Goal: Task Accomplishment & Management: Complete application form

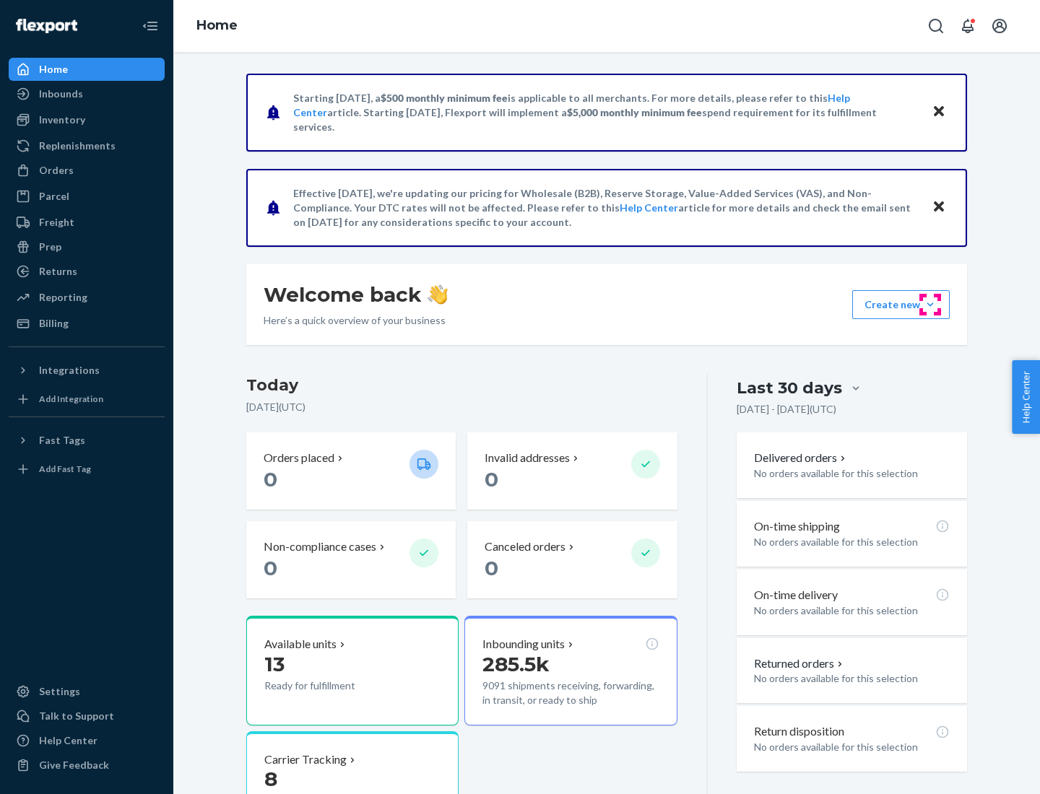
click at [930, 305] on button "Create new Create new inbound Create new order Create new product" at bounding box center [900, 304] width 97 height 29
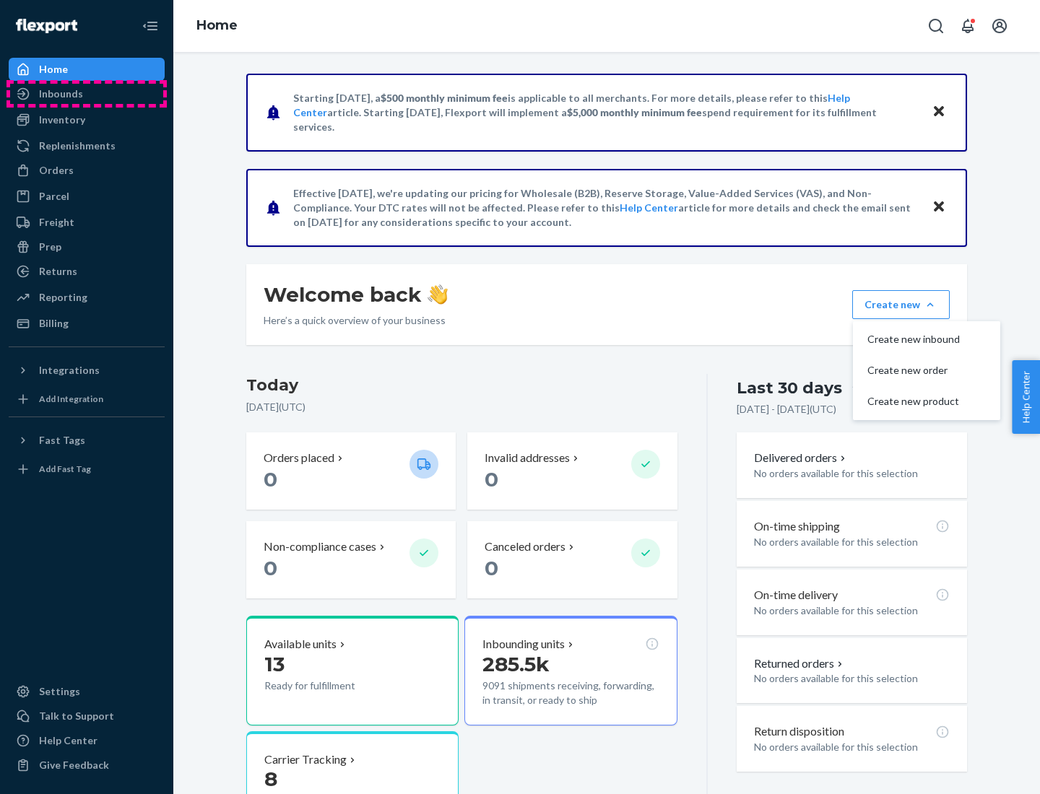
click at [87, 94] on div "Inbounds" at bounding box center [86, 94] width 153 height 20
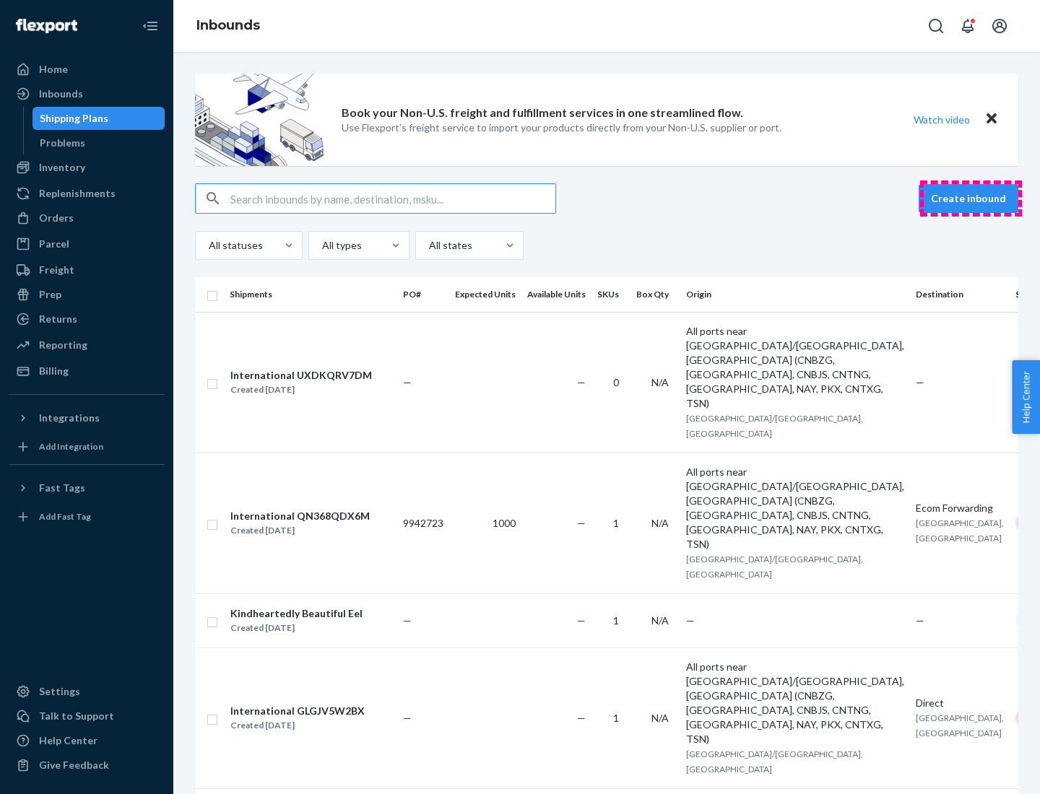
click at [970, 199] on button "Create inbound" at bounding box center [968, 198] width 100 height 29
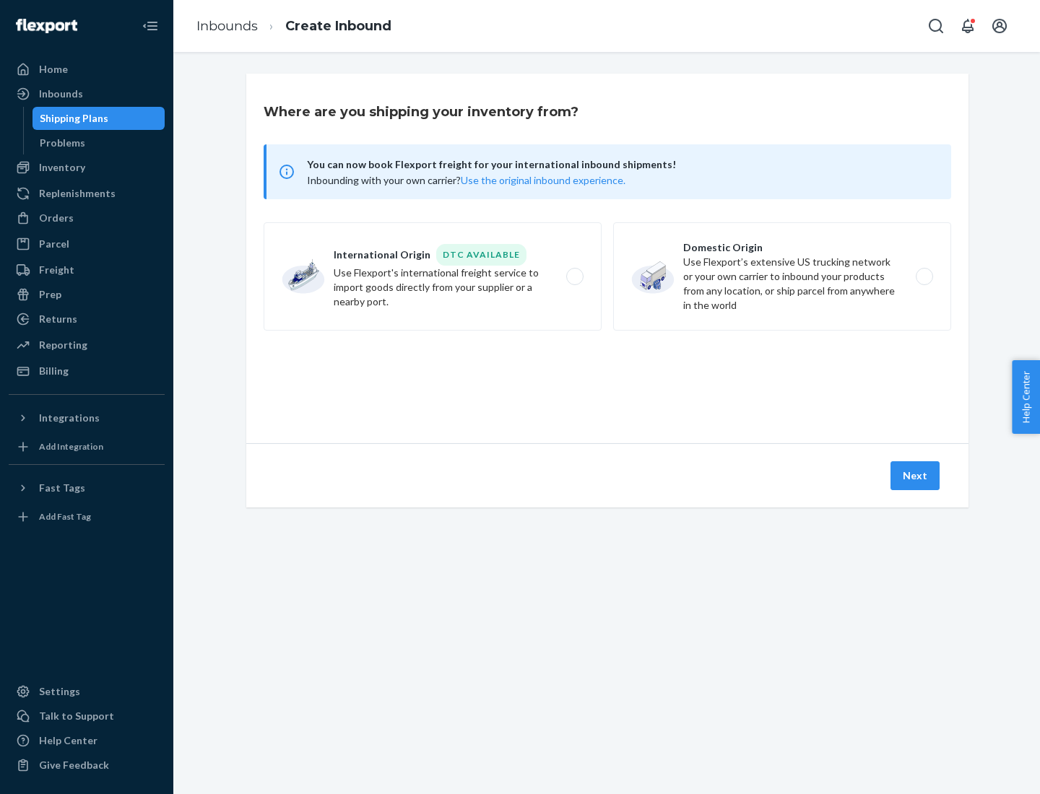
click at [782, 277] on label "Domestic Origin Use Flexport’s extensive US trucking network or your own carrie…" at bounding box center [782, 276] width 338 height 108
click at [924, 277] on input "Domestic Origin Use Flexport’s extensive US trucking network or your own carrie…" at bounding box center [928, 276] width 9 height 9
radio input "true"
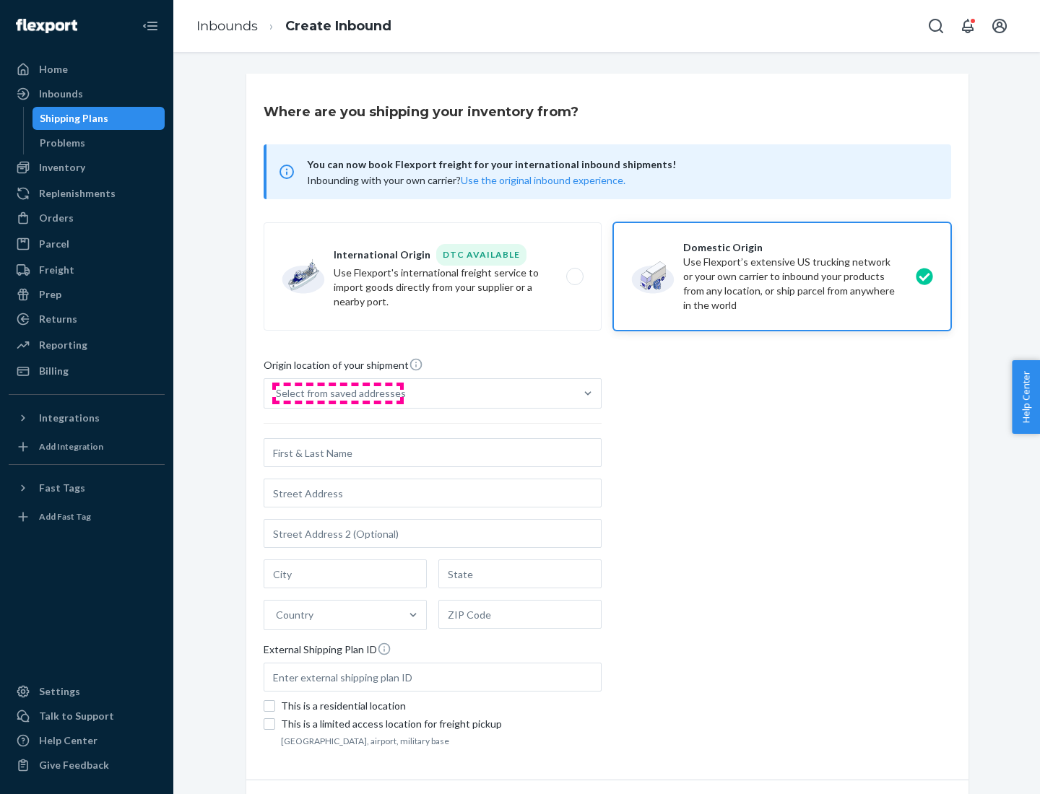
click at [337, 394] on div "Select from saved addresses" at bounding box center [341, 393] width 130 height 14
click at [277, 394] on input "Select from saved addresses" at bounding box center [276, 393] width 1 height 14
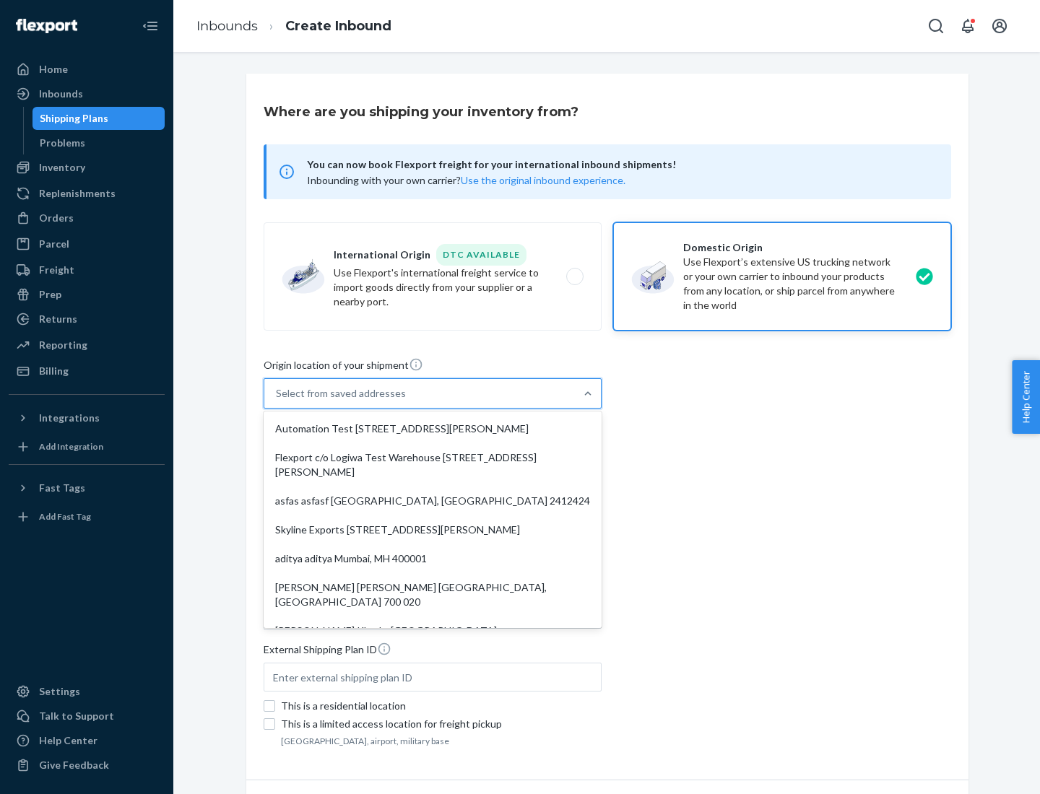
scroll to position [6, 0]
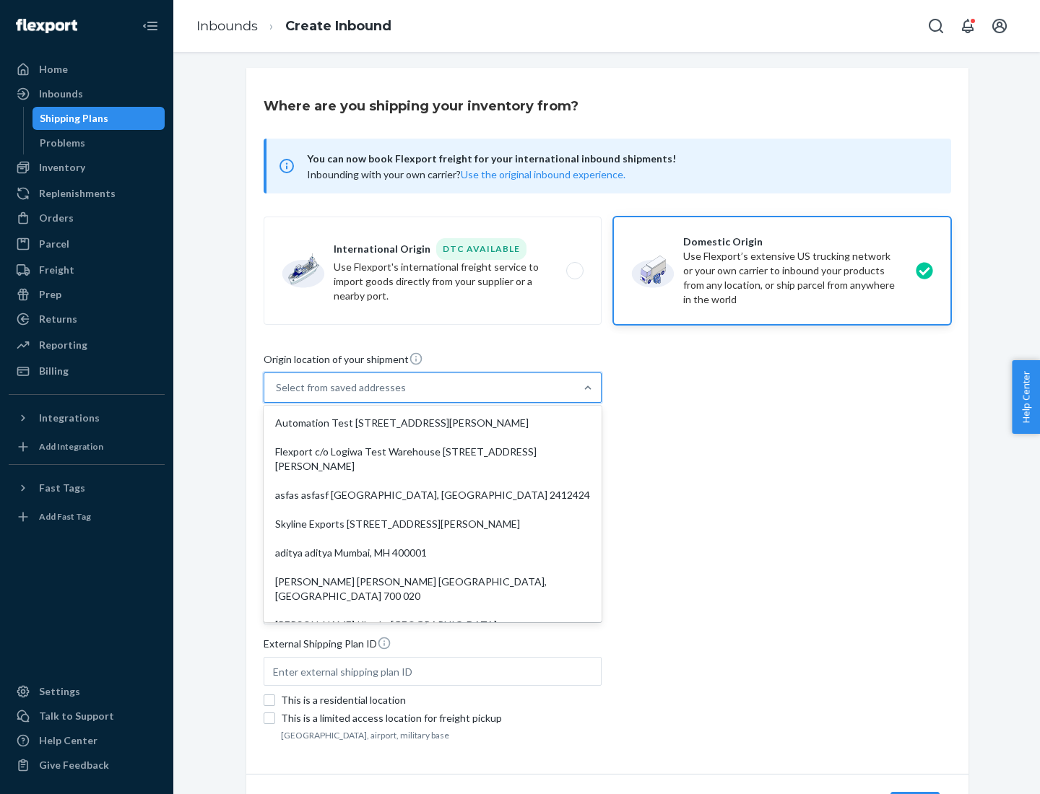
click at [433, 423] on div "Automation Test [STREET_ADDRESS][PERSON_NAME]" at bounding box center [432, 423] width 332 height 29
click at [277, 395] on input "option Automation Test [STREET_ADDRESS][PERSON_NAME]. 9 results available. Use …" at bounding box center [276, 388] width 1 height 14
type input "Automation Test"
type input "9th Floor"
type input "[GEOGRAPHIC_DATA]"
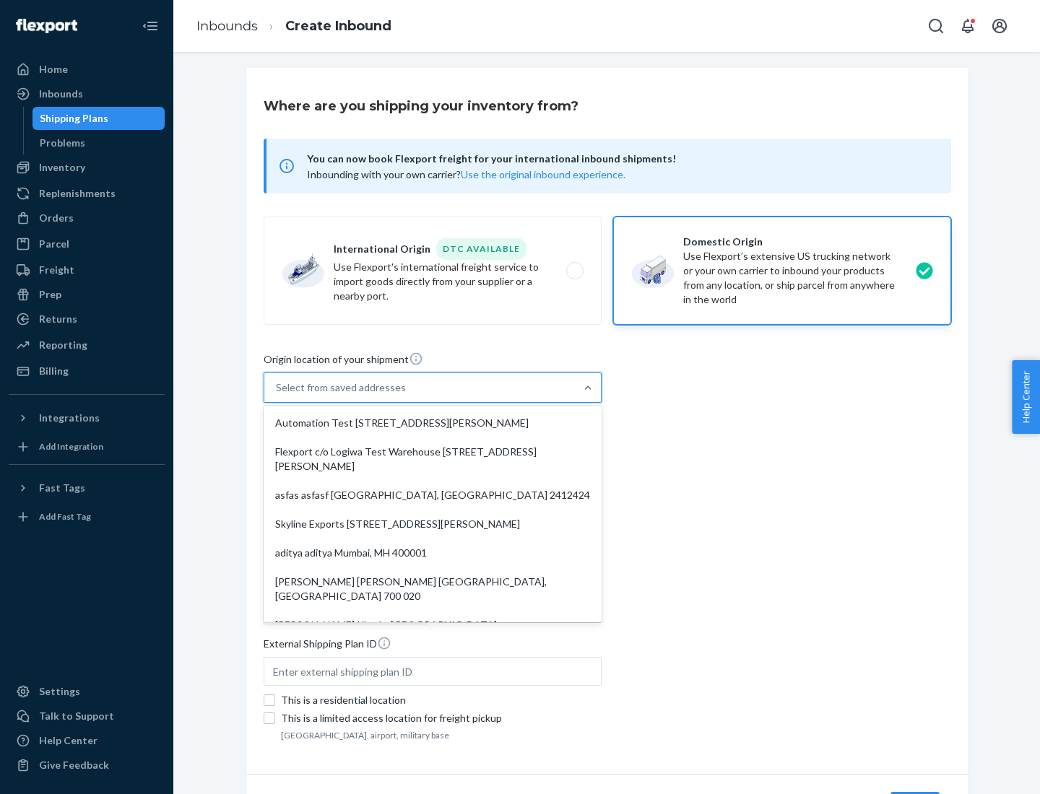
type input "CA"
type input "94104"
type input "[STREET_ADDRESS][PERSON_NAME]"
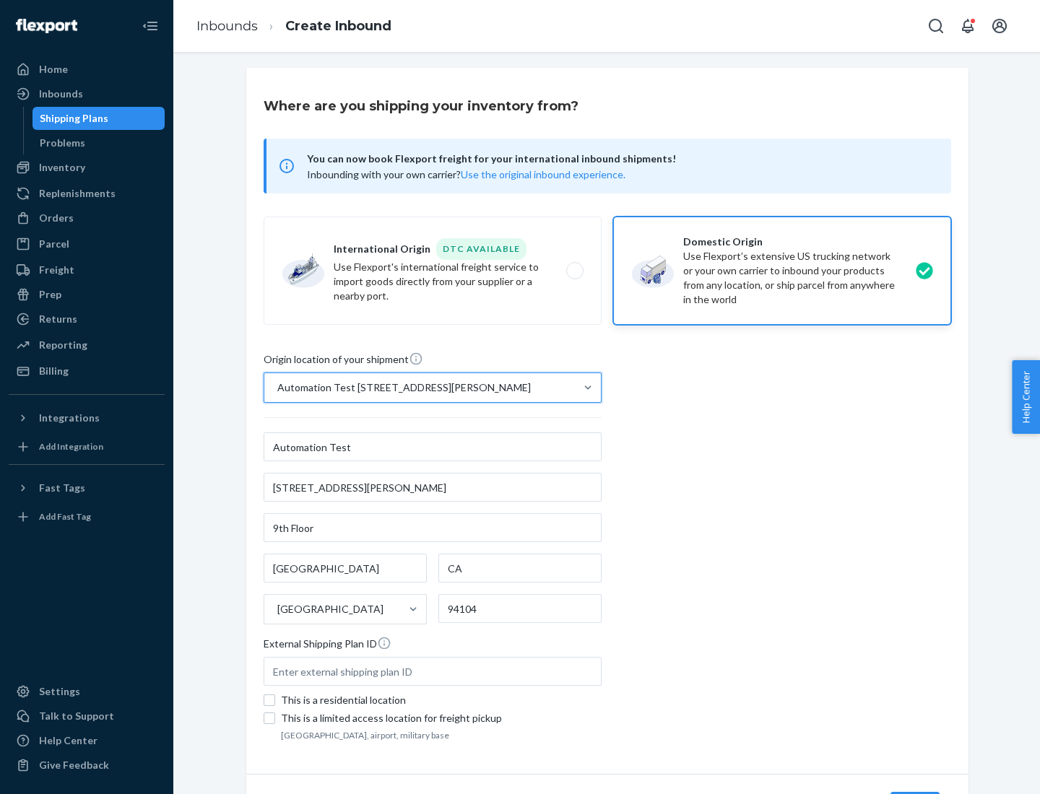
scroll to position [84, 0]
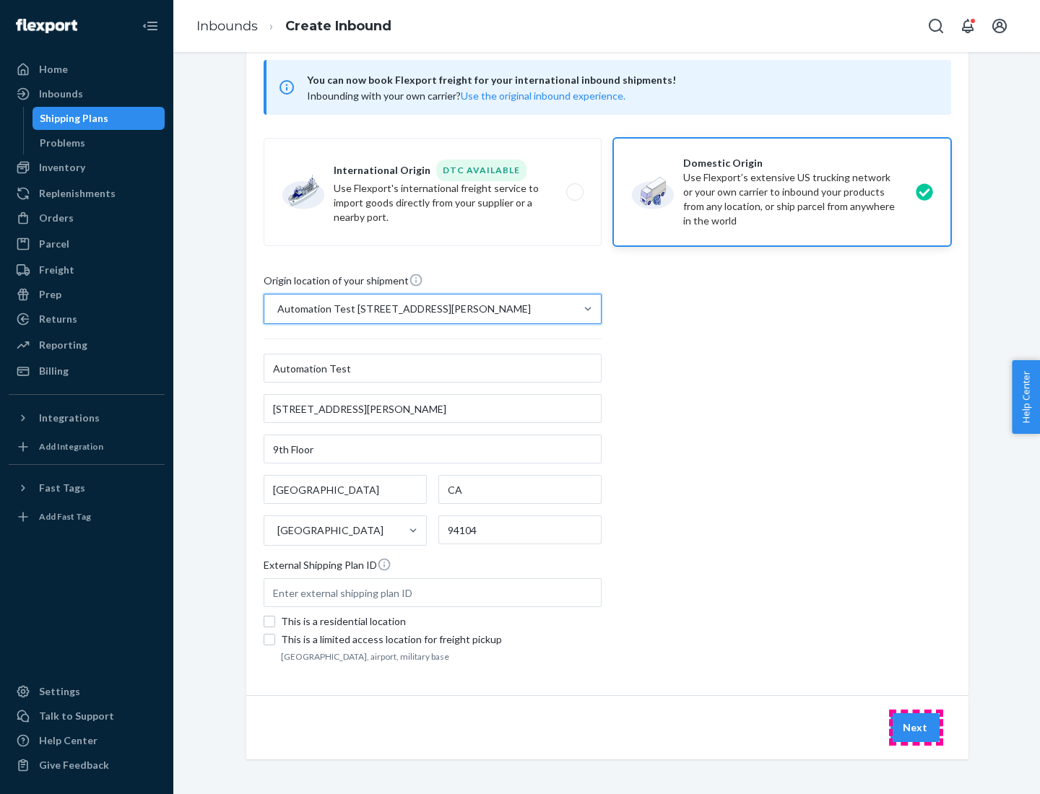
click at [916, 728] on button "Next" at bounding box center [914, 727] width 49 height 29
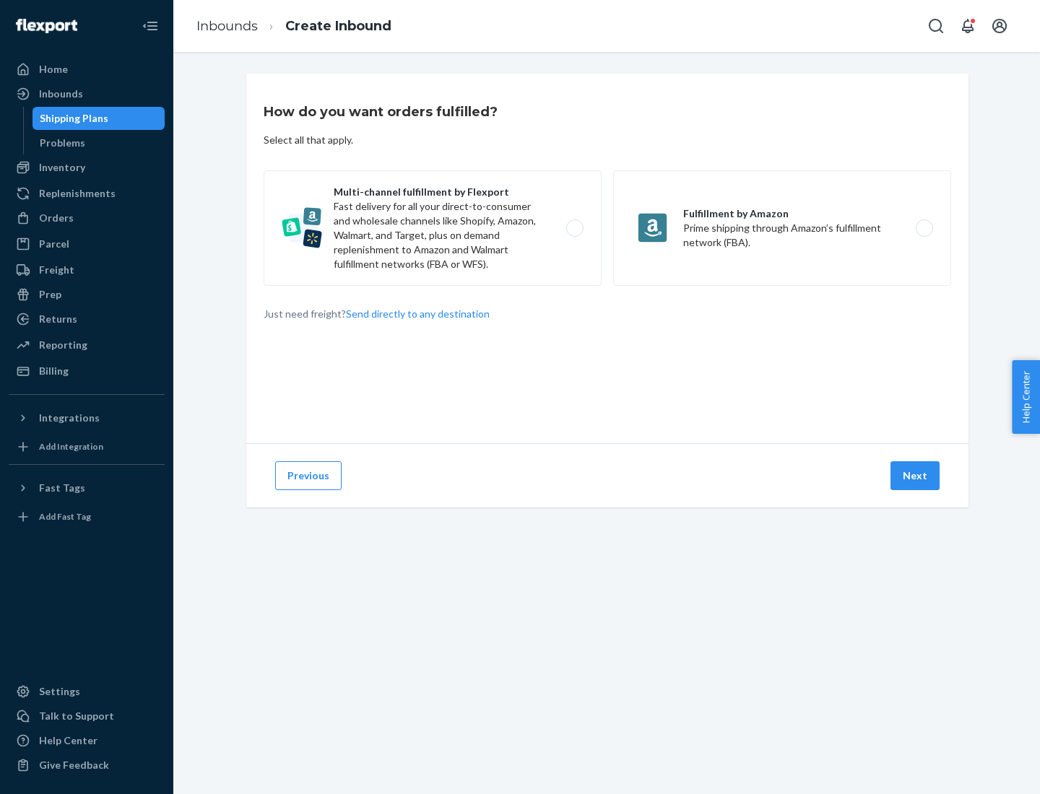
click at [433, 228] on label "Multi-channel fulfillment by Flexport Fast delivery for all your direct-to-cons…" at bounding box center [433, 228] width 338 height 116
click at [574, 228] on input "Multi-channel fulfillment by Flexport Fast delivery for all your direct-to-cons…" at bounding box center [578, 228] width 9 height 9
radio input "true"
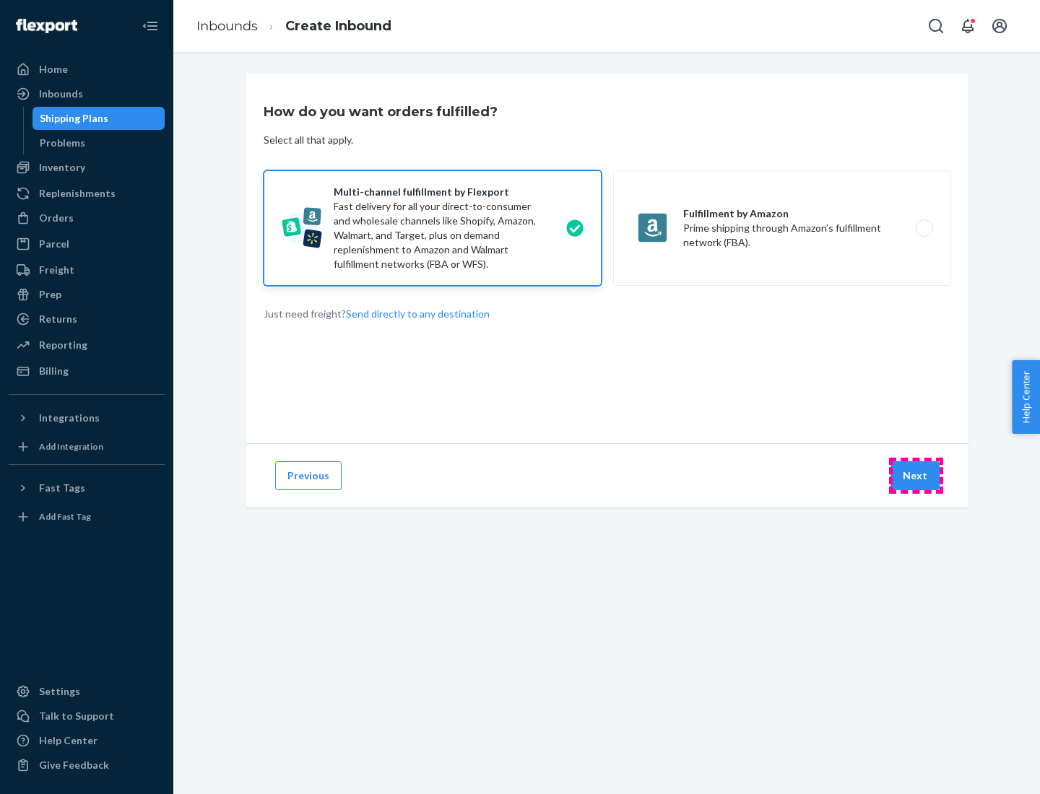
click at [916, 476] on button "Next" at bounding box center [914, 475] width 49 height 29
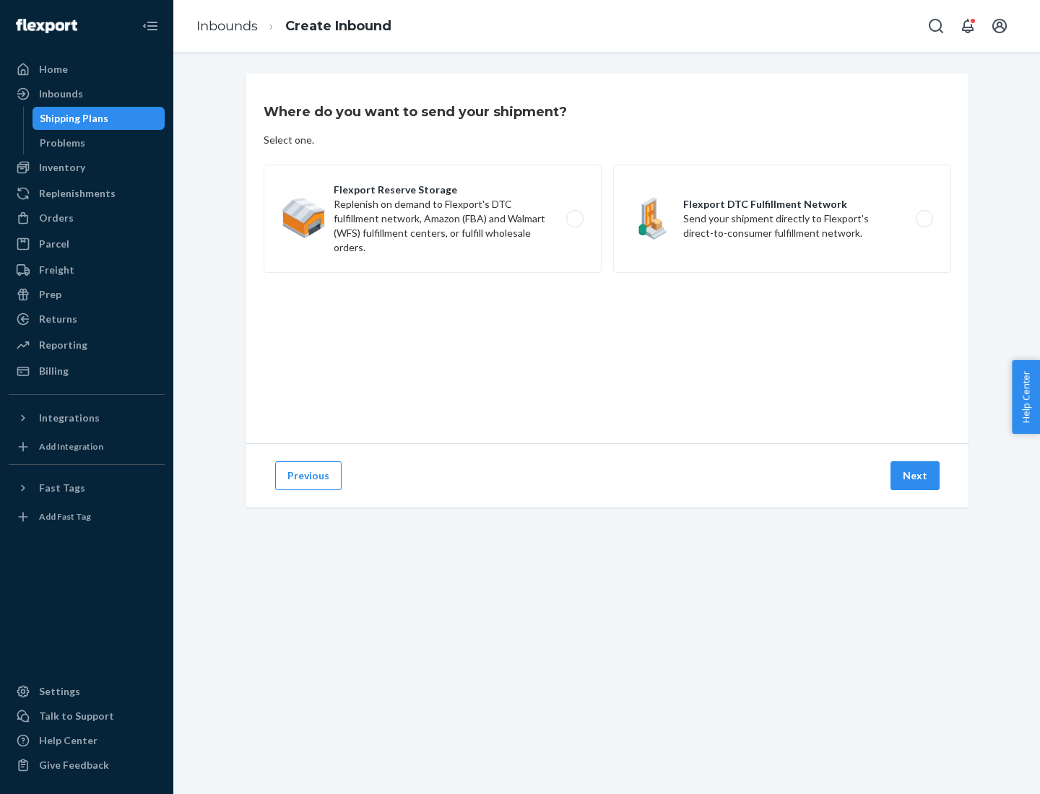
click at [782, 219] on label "Flexport DTC Fulfillment Network Send your shipment directly to Flexport's dire…" at bounding box center [782, 219] width 338 height 108
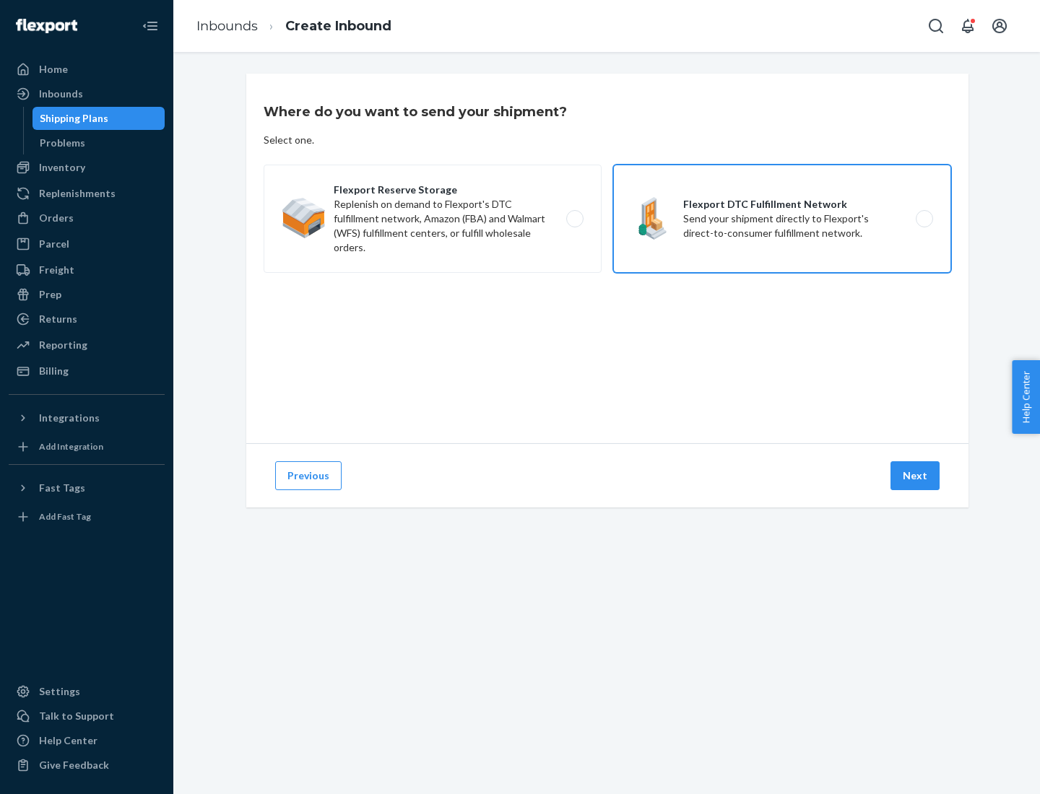
click at [924, 219] on input "Flexport DTC Fulfillment Network Send your shipment directly to Flexport's dire…" at bounding box center [928, 218] width 9 height 9
radio input "true"
click at [916, 476] on button "Next" at bounding box center [914, 475] width 49 height 29
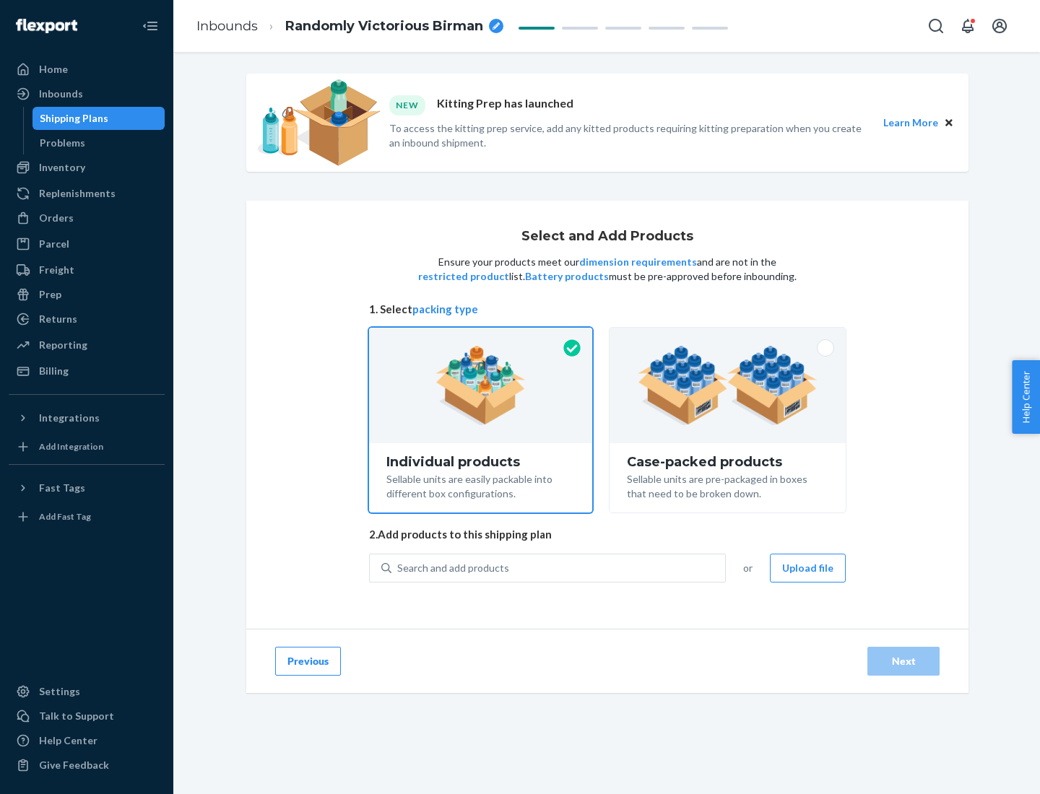
click at [728, 386] on img at bounding box center [728, 385] width 180 height 79
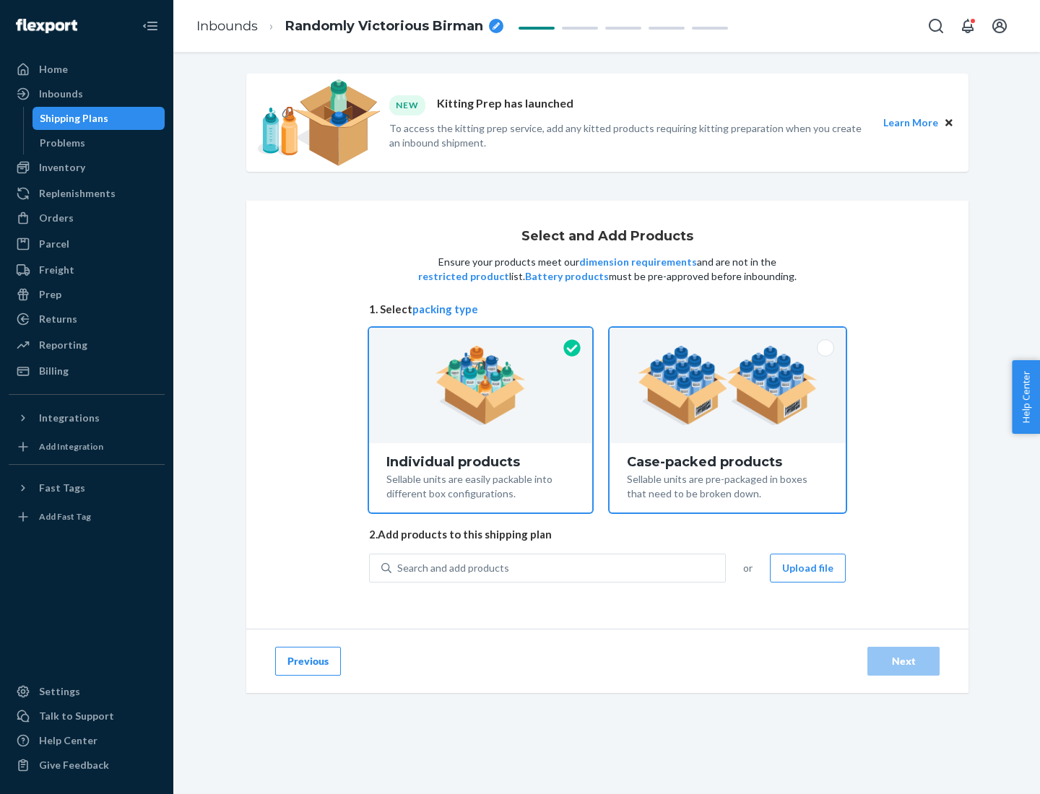
click at [728, 337] on input "Case-packed products Sellable units are pre-packaged in boxes that need to be b…" at bounding box center [727, 332] width 9 height 9
radio input "true"
radio input "false"
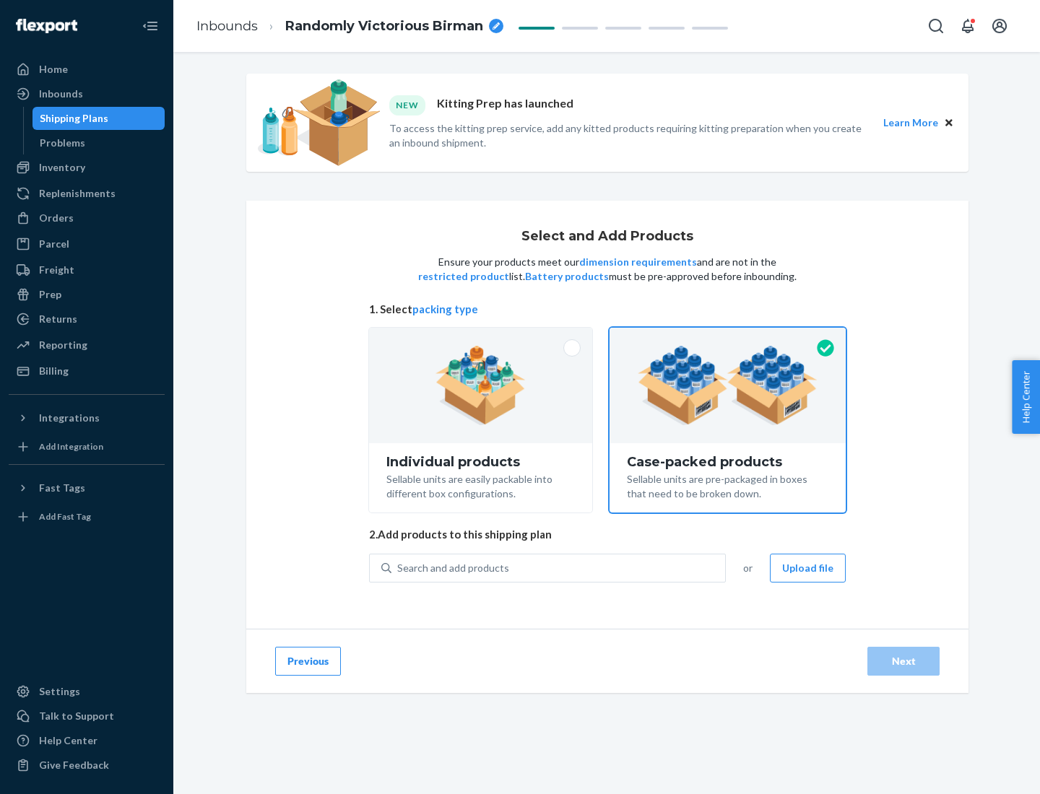
click at [559, 568] on div "Search and add products" at bounding box center [558, 568] width 334 height 26
click at [399, 568] on input "Search and add products" at bounding box center [397, 568] width 1 height 14
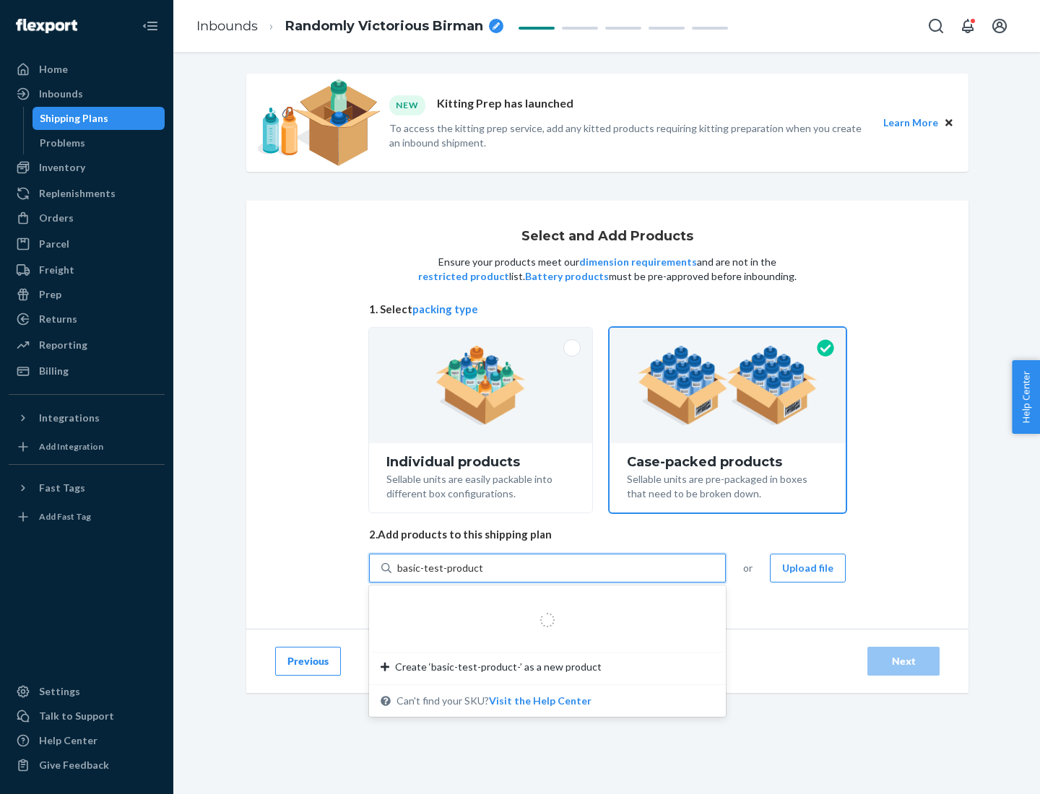
type input "basic-test-product-1"
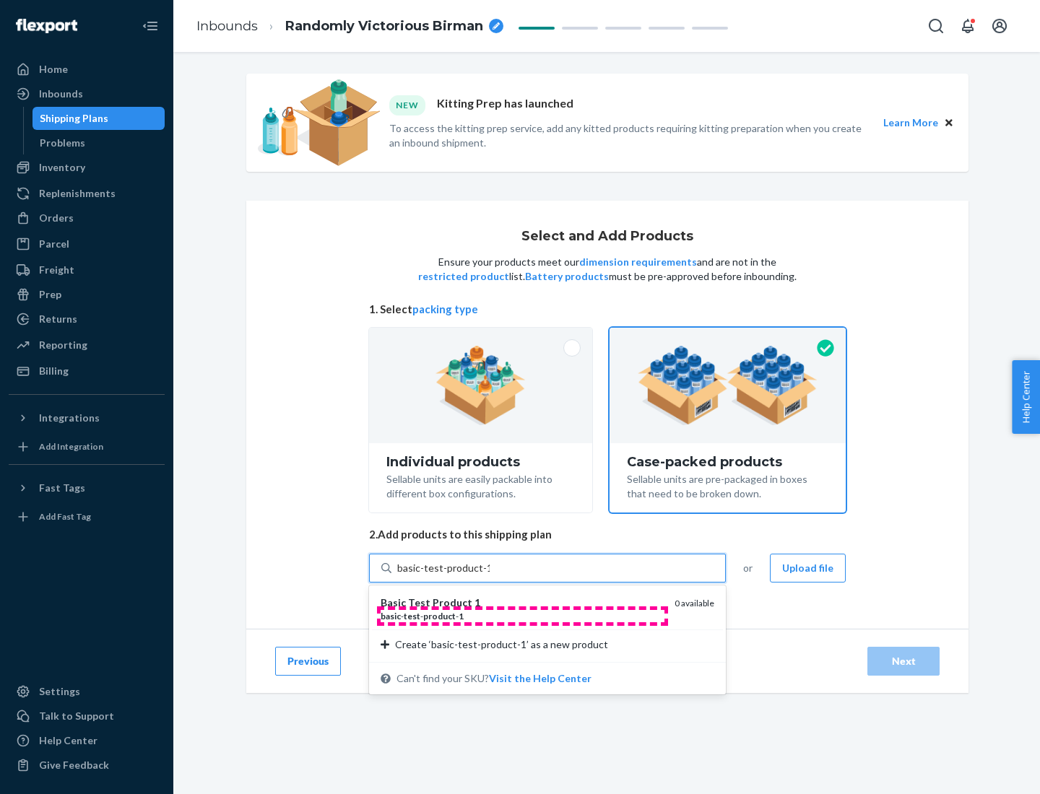
click at [522, 616] on div "basic - test - product - 1" at bounding box center [522, 616] width 282 height 12
click at [490, 575] on input "basic-test-product-1" at bounding box center [443, 568] width 92 height 14
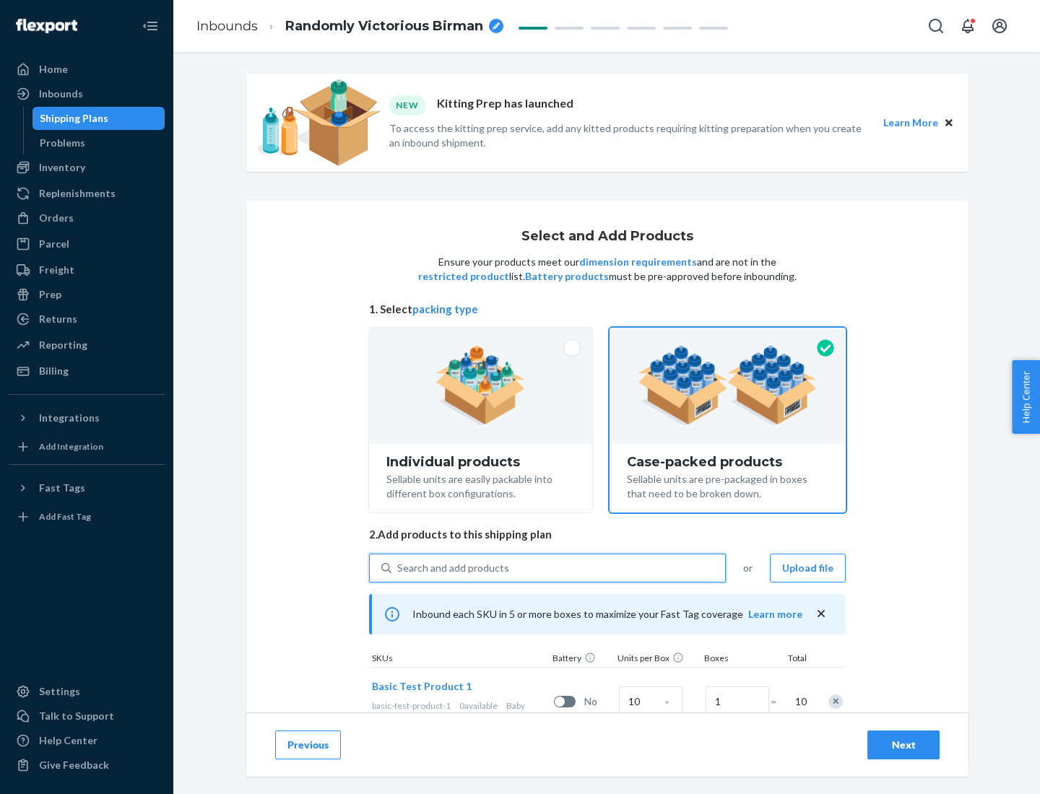
scroll to position [52, 0]
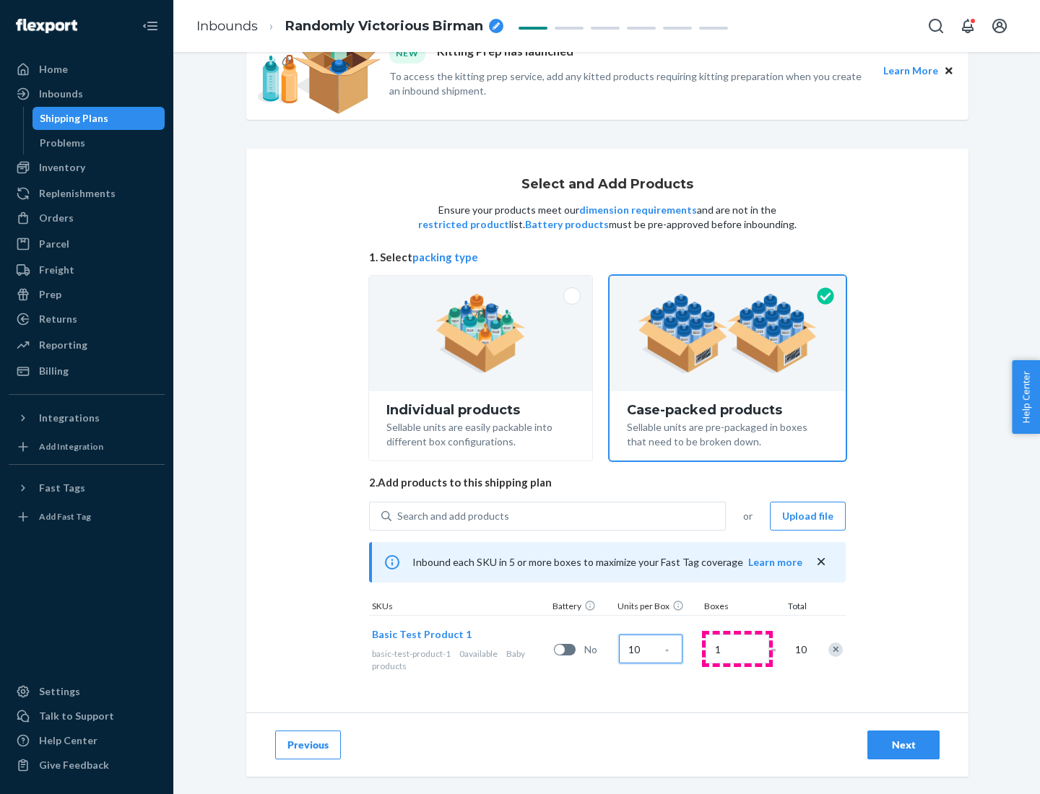
type input "10"
type input "7"
click at [903, 745] on div "Next" at bounding box center [903, 745] width 48 height 14
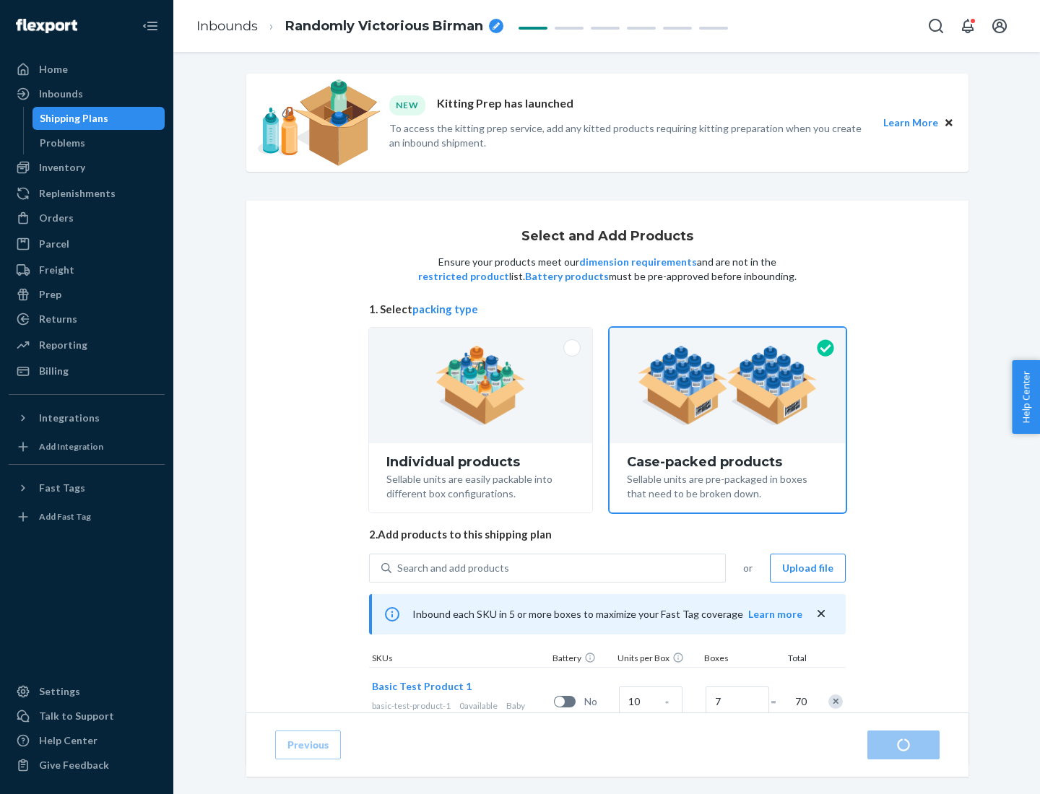
radio input "true"
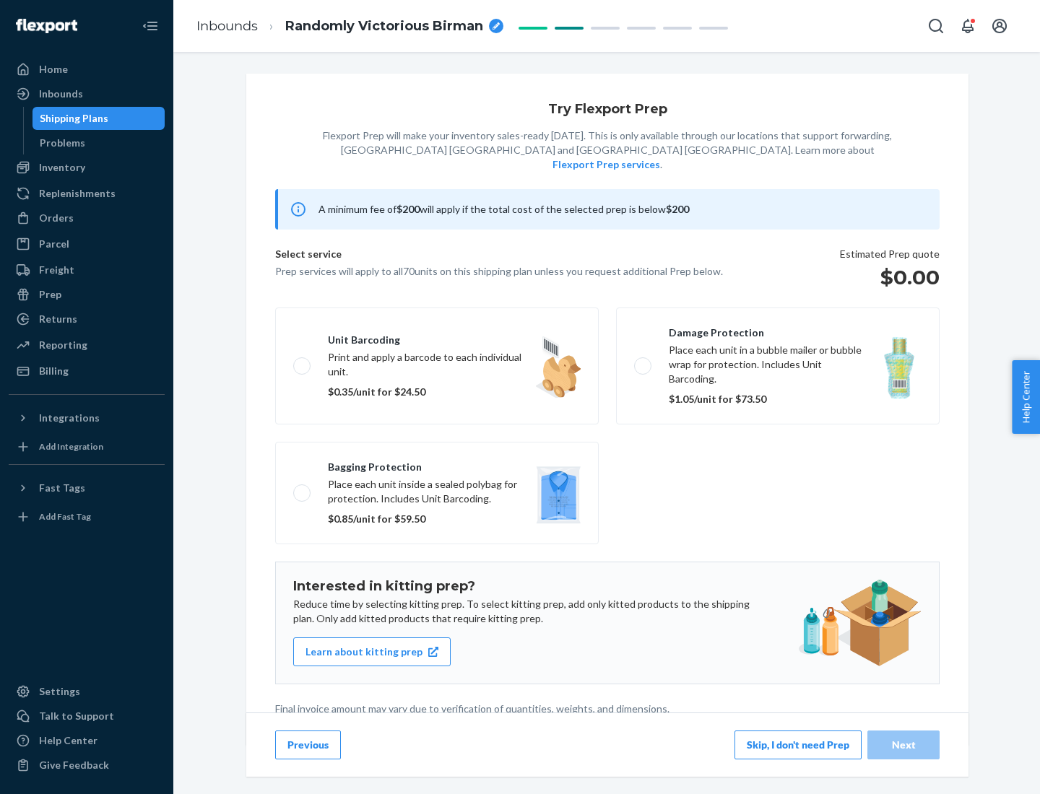
scroll to position [4, 0]
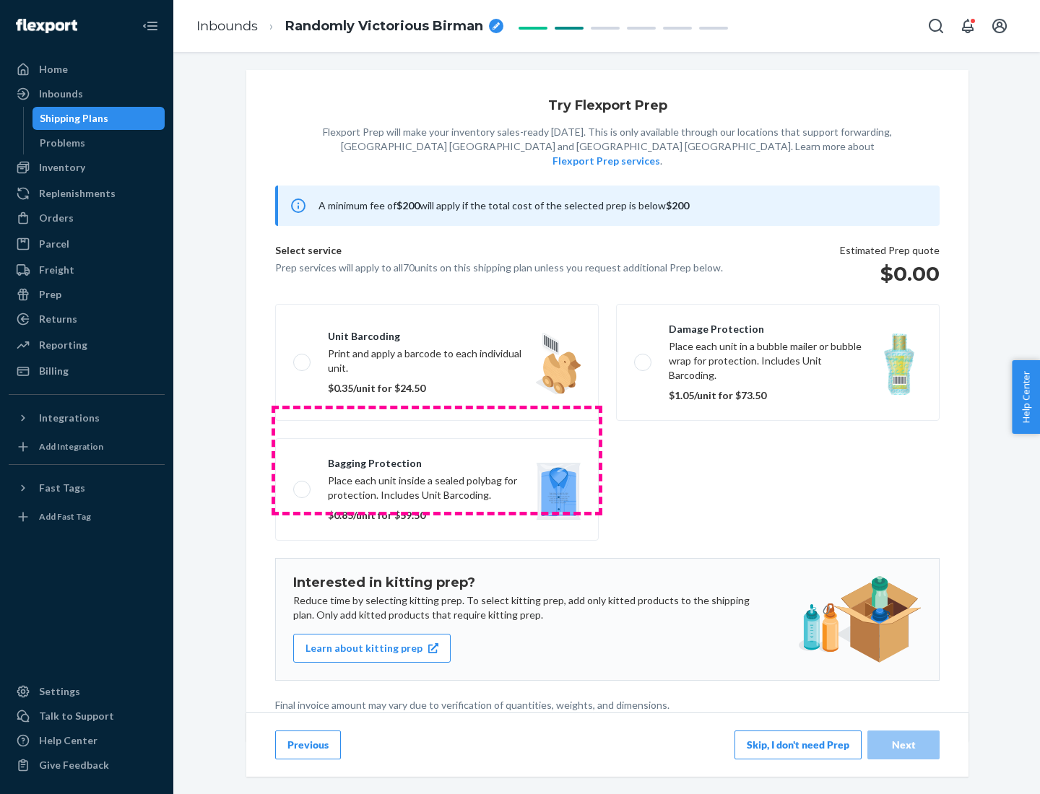
click at [437, 460] on label "Bagging protection Place each unit inside a sealed polybag for protection. Incl…" at bounding box center [436, 489] width 323 height 103
click at [303, 484] on input "Bagging protection Place each unit inside a sealed polybag for protection. Incl…" at bounding box center [297, 488] width 9 height 9
checkbox input "true"
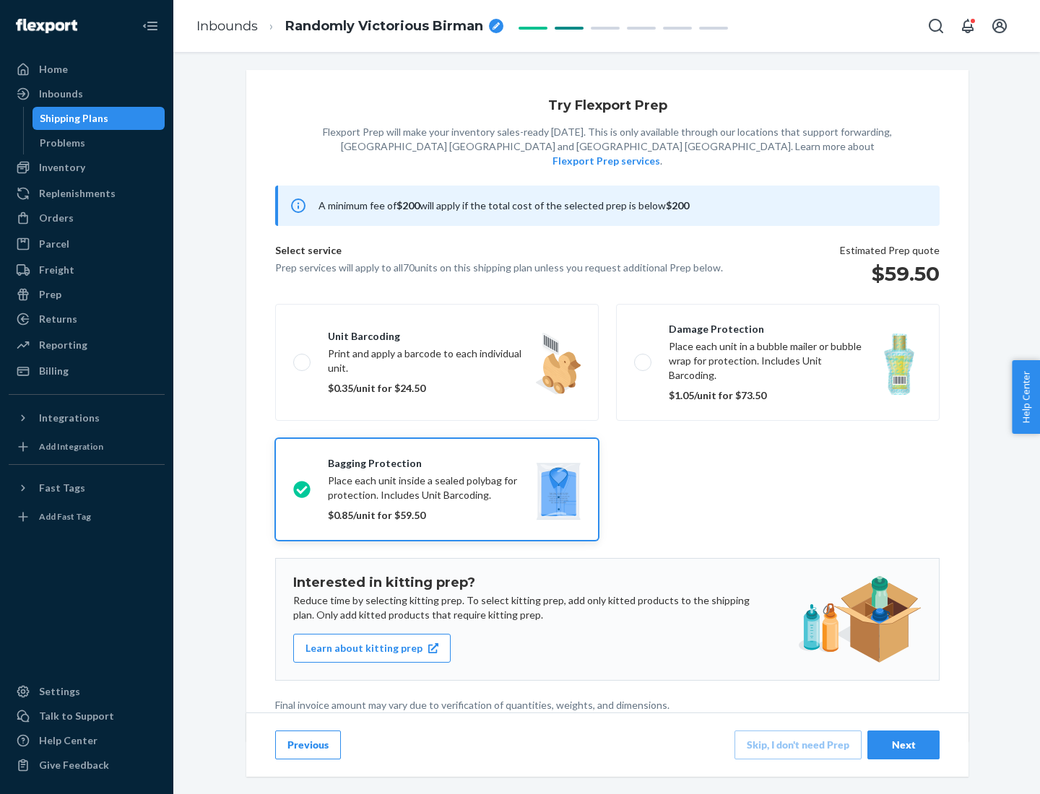
click at [903, 744] on div "Next" at bounding box center [903, 745] width 48 height 14
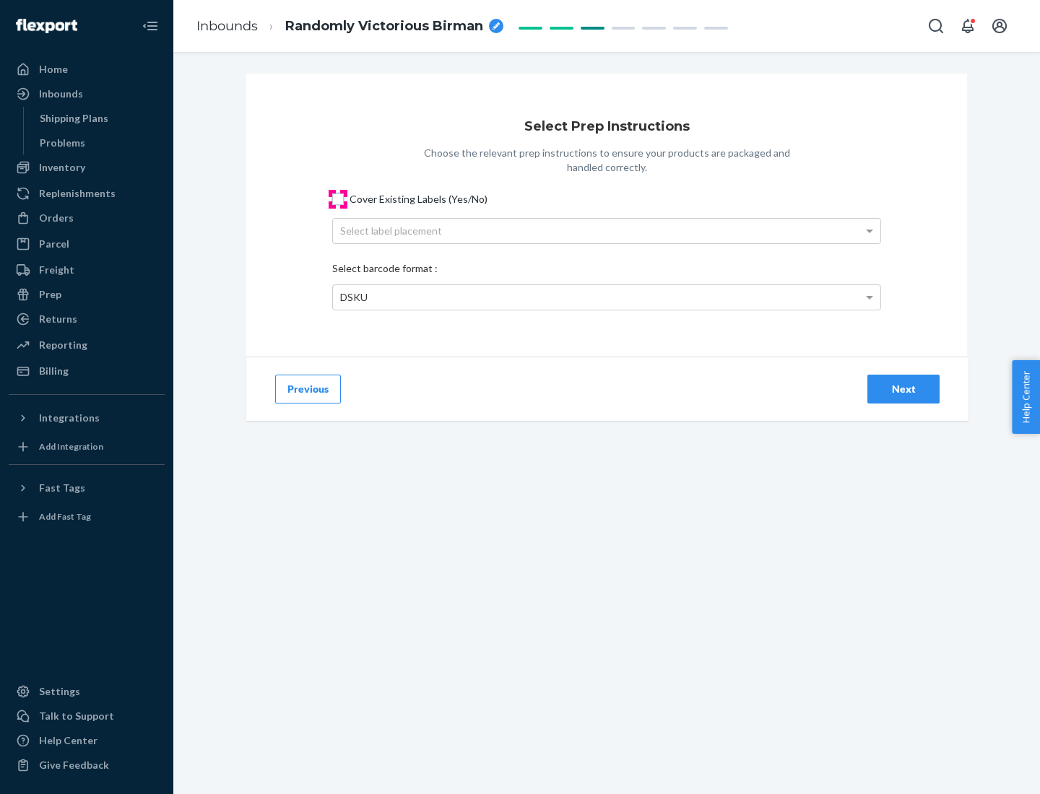
click at [338, 199] on input "Cover Existing Labels (Yes/No)" at bounding box center [338, 200] width 12 height 12
checkbox input "true"
click at [607, 230] on div "Select label placement" at bounding box center [606, 231] width 547 height 25
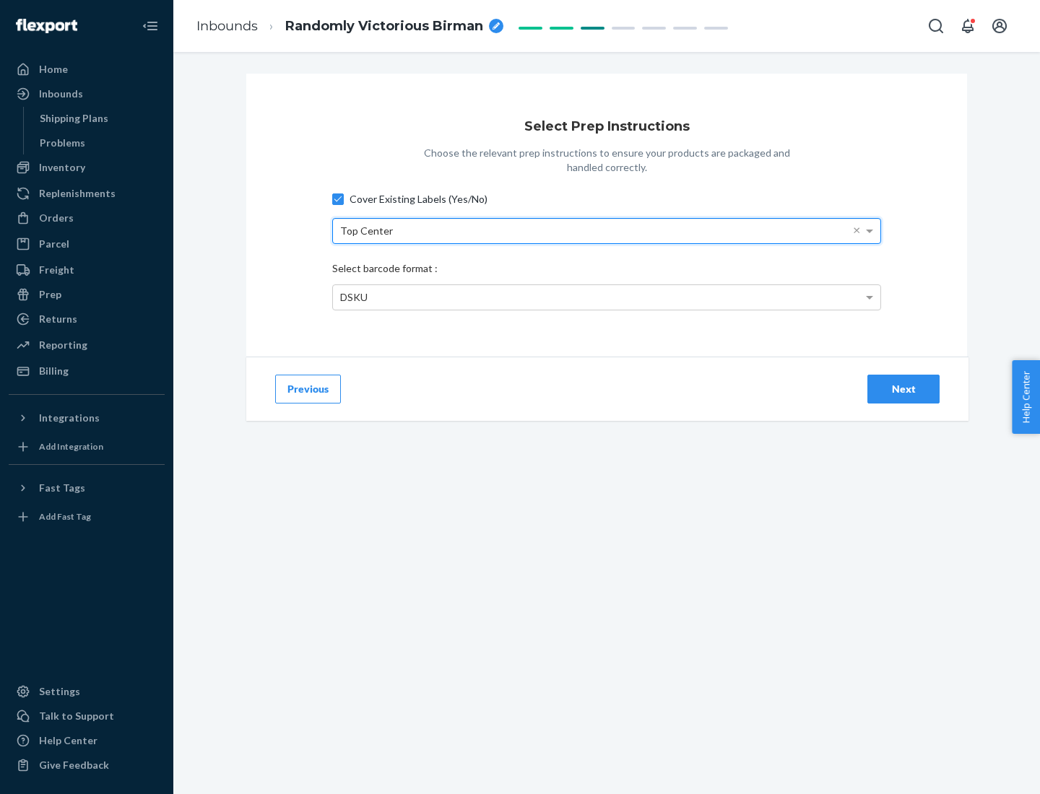
click at [607, 297] on div "DSKU" at bounding box center [606, 297] width 547 height 25
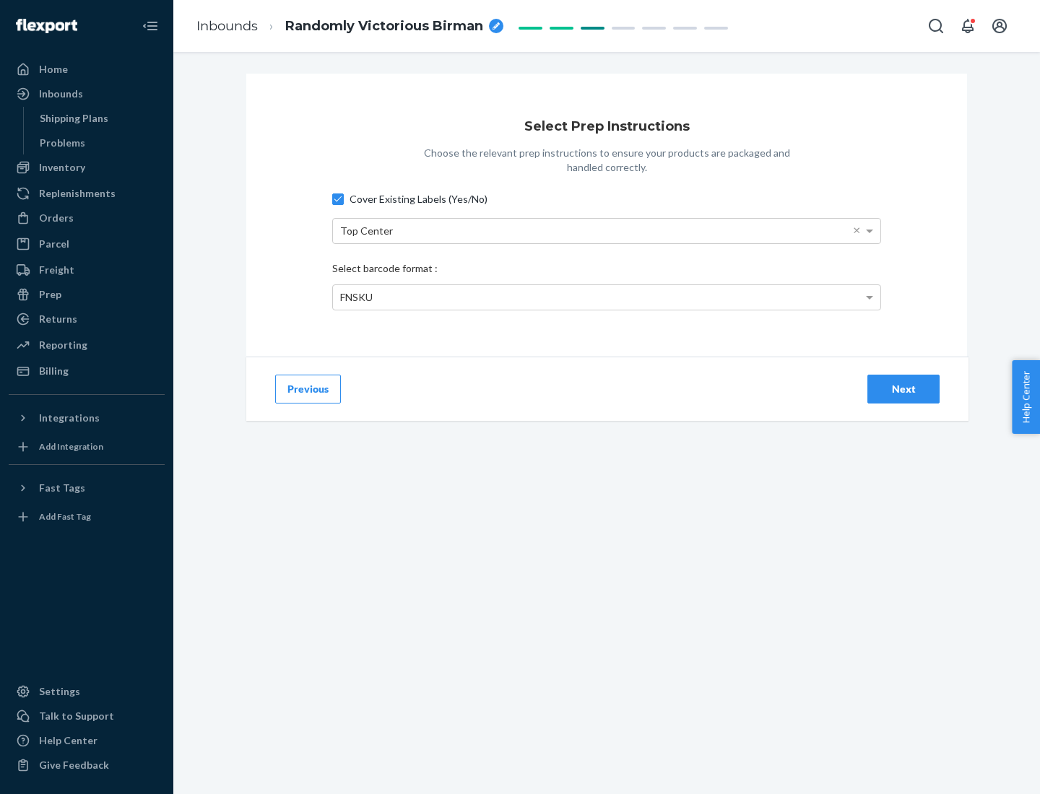
click at [903, 388] on div "Next" at bounding box center [903, 389] width 48 height 14
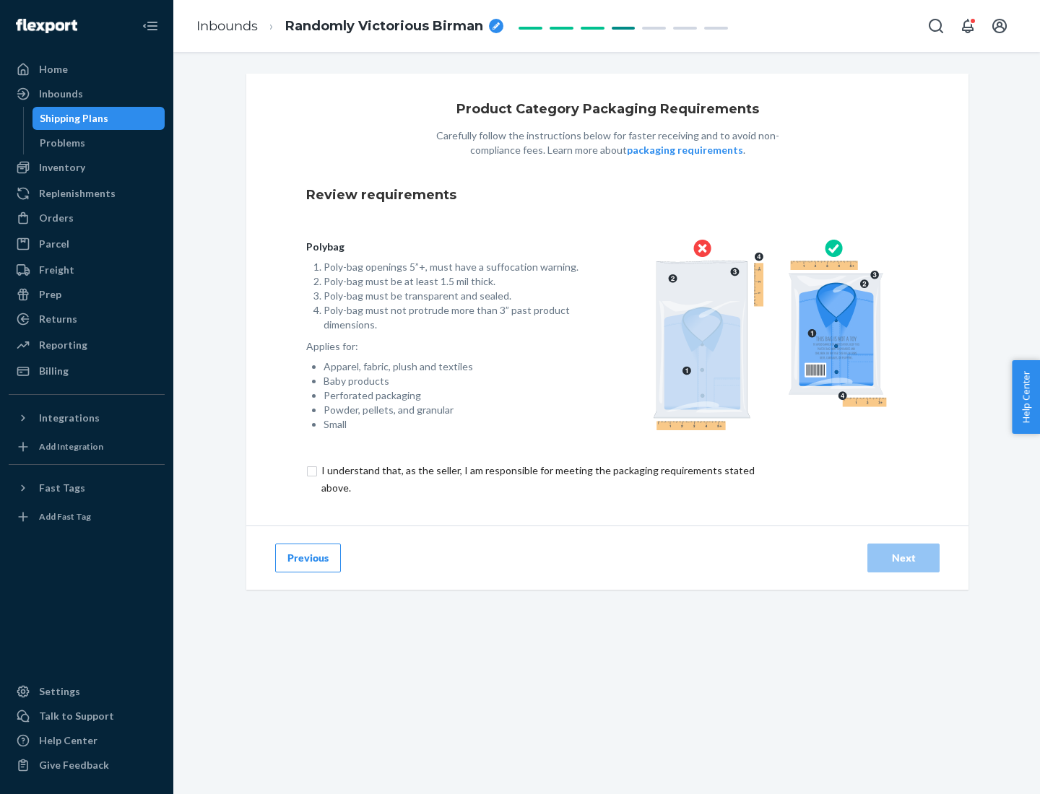
click at [536, 479] on input "checkbox" at bounding box center [546, 479] width 480 height 35
checkbox input "true"
click at [903, 557] on div "Next" at bounding box center [903, 558] width 48 height 14
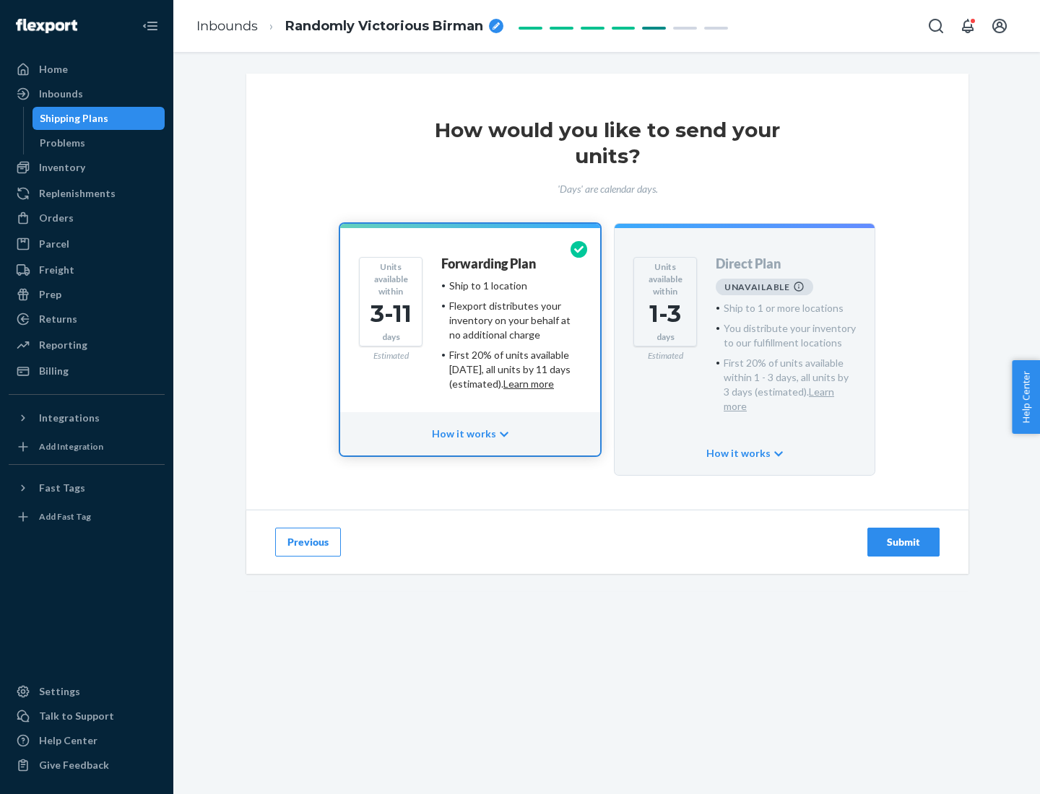
click at [490, 264] on h4 "Forwarding Plan" at bounding box center [488, 264] width 95 height 14
click at [903, 535] on div "Submit" at bounding box center [903, 542] width 48 height 14
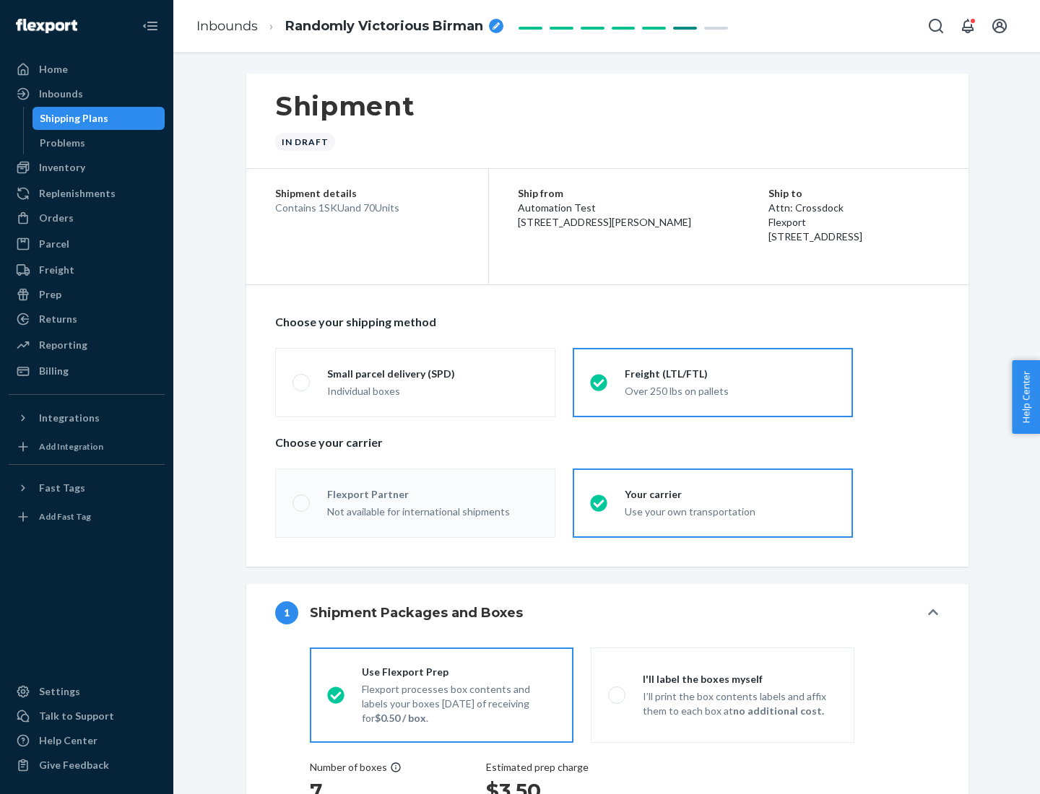
radio input "true"
radio input "false"
radio input "true"
radio input "false"
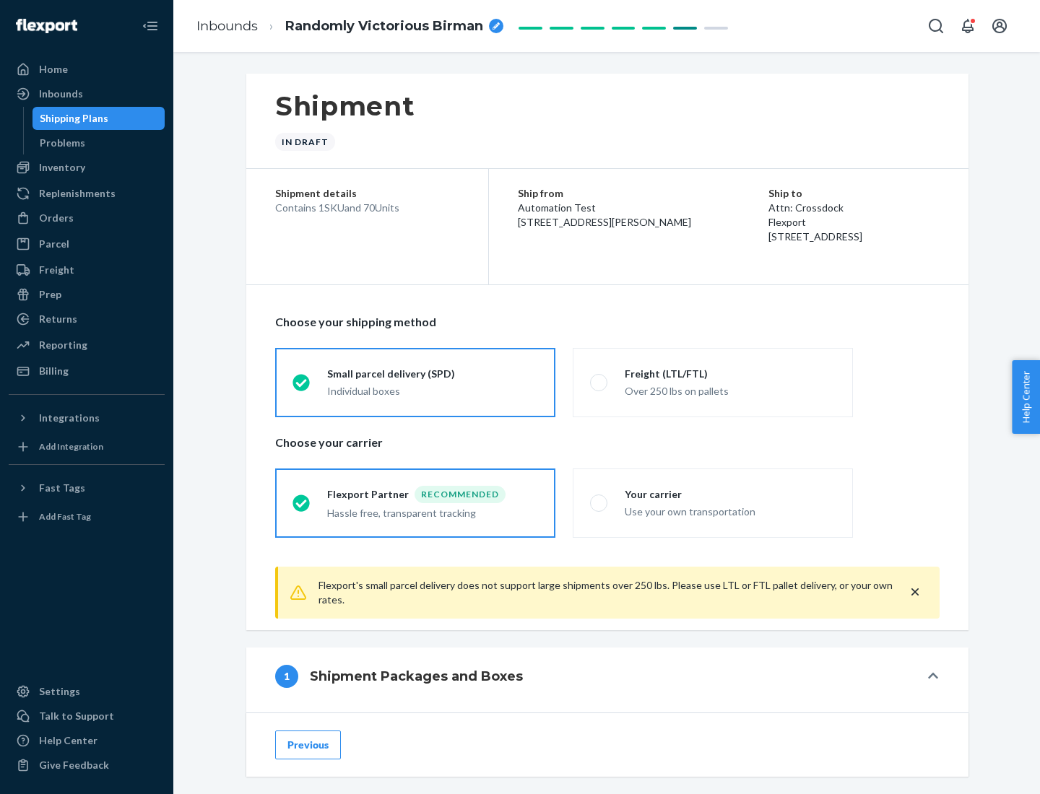
click at [713, 382] on div "Over 250 lbs on pallets" at bounding box center [730, 389] width 211 height 17
click at [599, 382] on input "Freight (LTL/FTL) Over 250 lbs on pallets" at bounding box center [594, 382] width 9 height 9
radio input "true"
radio input "false"
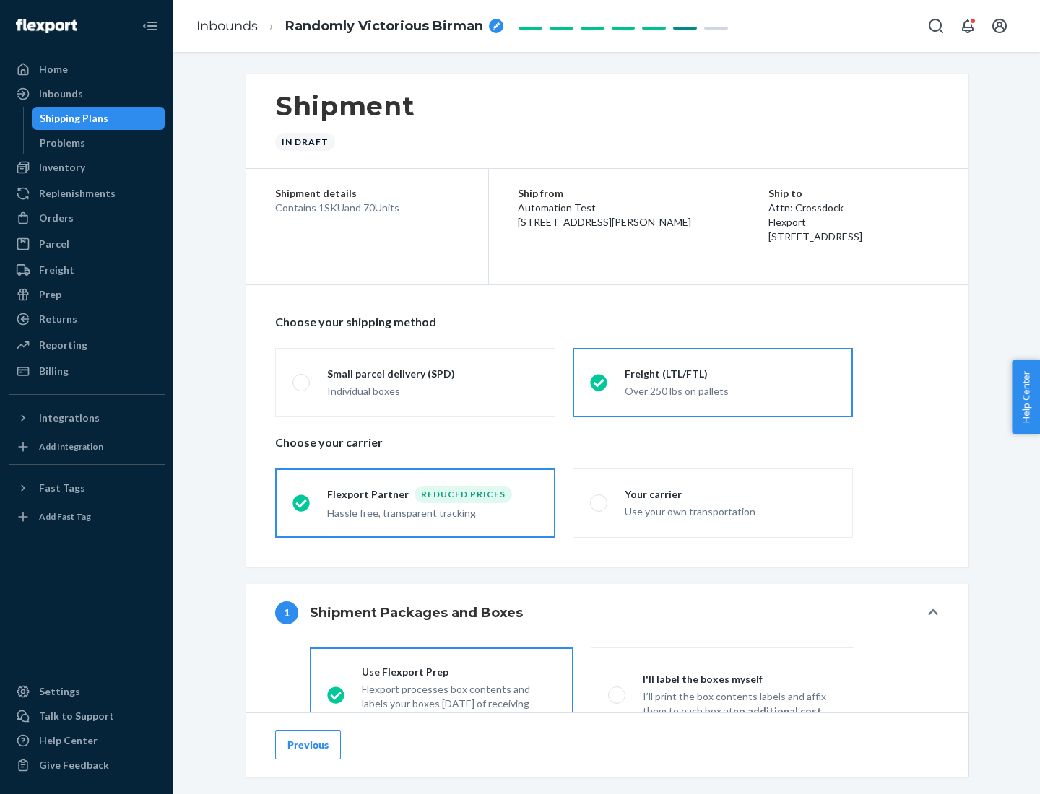
scroll to position [80, 0]
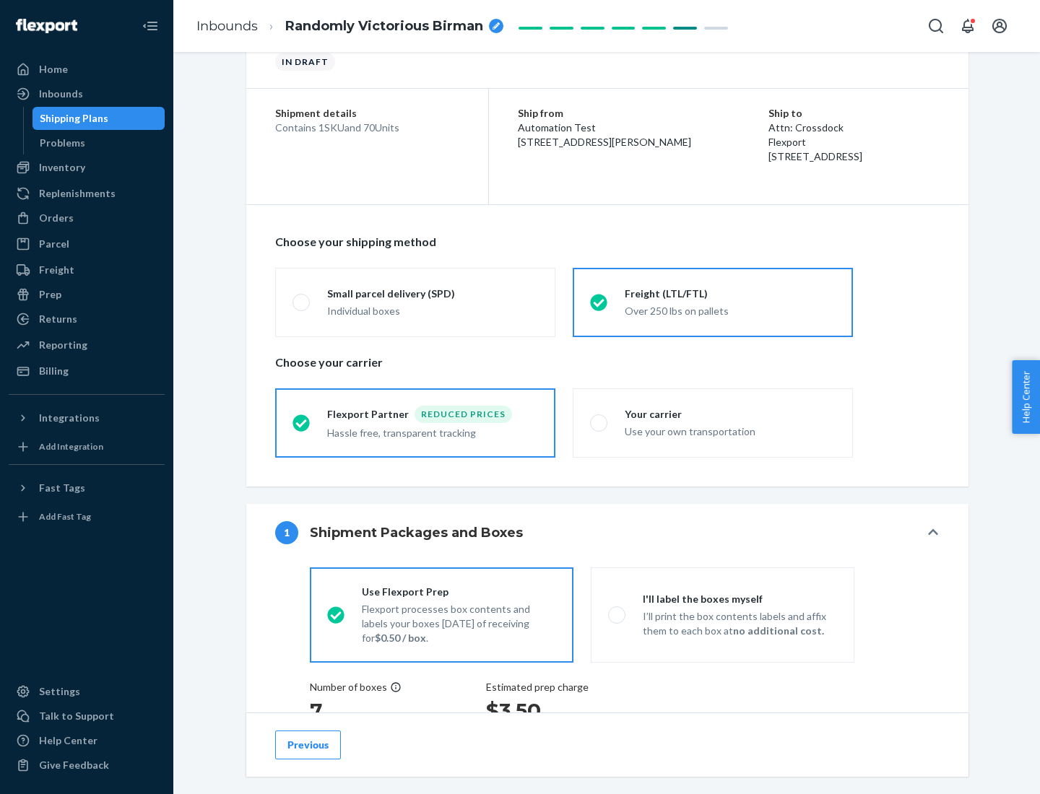
click at [415, 423] on div "Hassle free, transparent tracking" at bounding box center [432, 431] width 211 height 17
click at [302, 422] on input "Flexport Partner Reduced prices Hassle free, transparent tracking" at bounding box center [296, 422] width 9 height 9
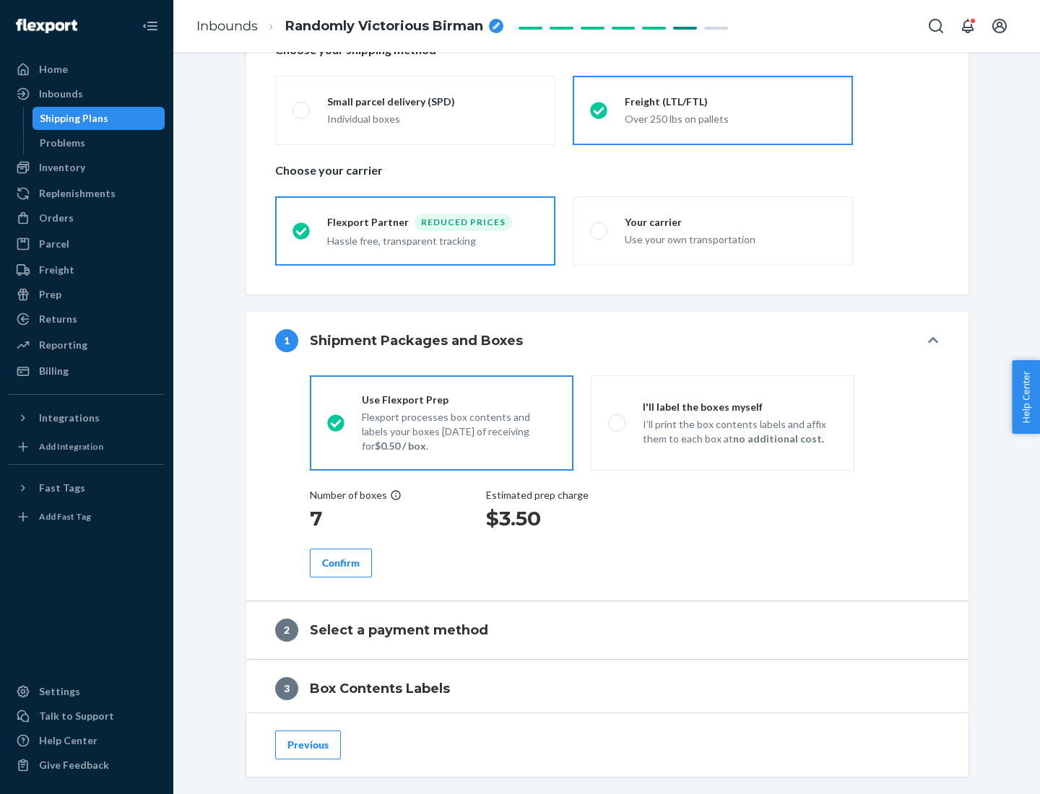
click at [722, 422] on p "I’ll print the box contents labels and affix them to each box at no additional …" at bounding box center [740, 431] width 194 height 29
click at [617, 422] on input "I'll label the boxes myself I’ll print the box contents labels and affix them t…" at bounding box center [612, 422] width 9 height 9
radio input "true"
radio input "false"
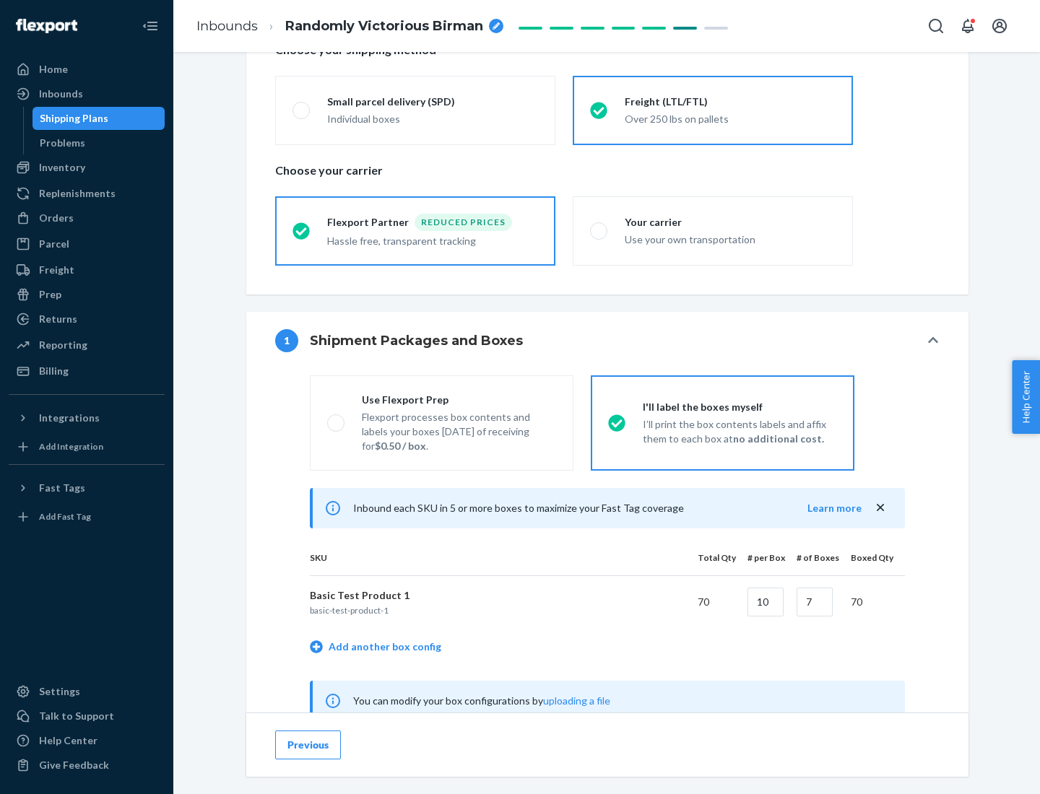
scroll to position [451, 0]
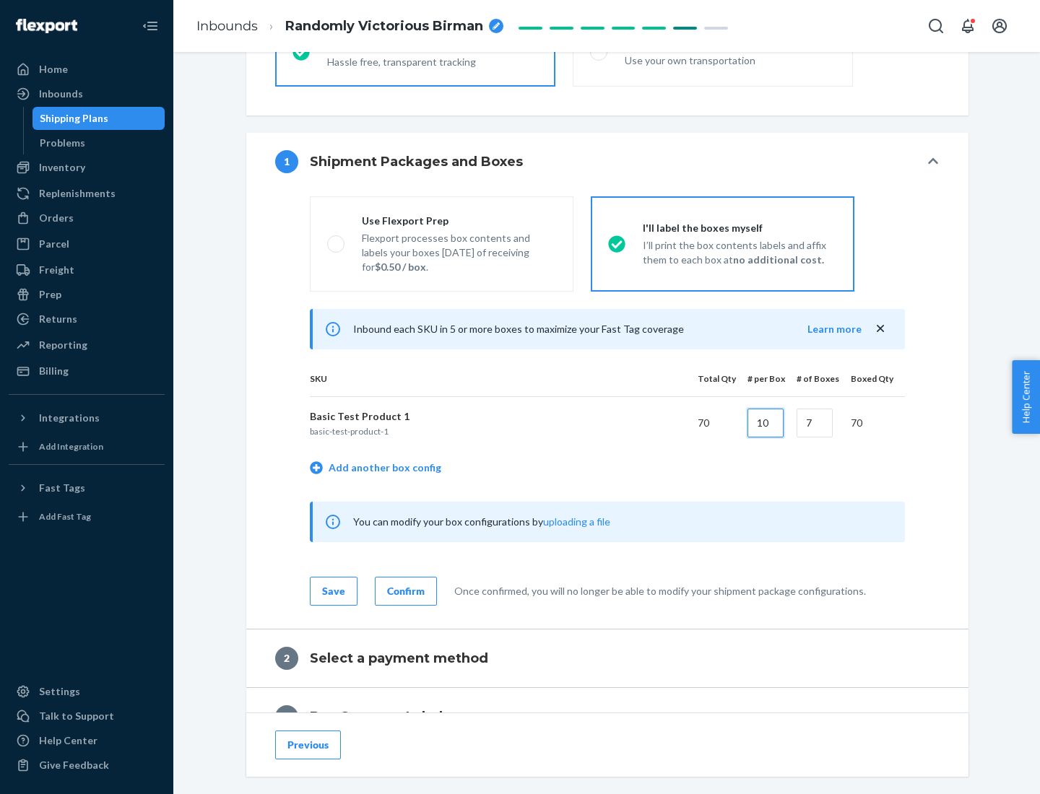
type input "10"
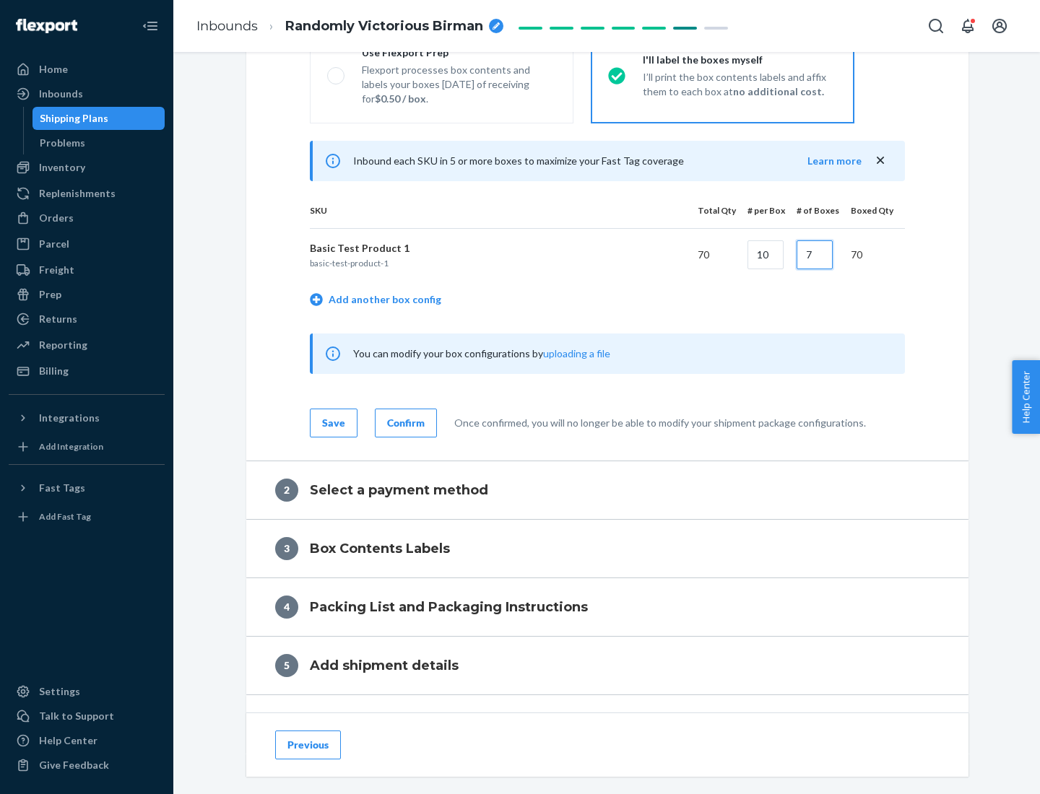
type input "7"
click at [404, 422] on div "Confirm" at bounding box center [406, 423] width 38 height 14
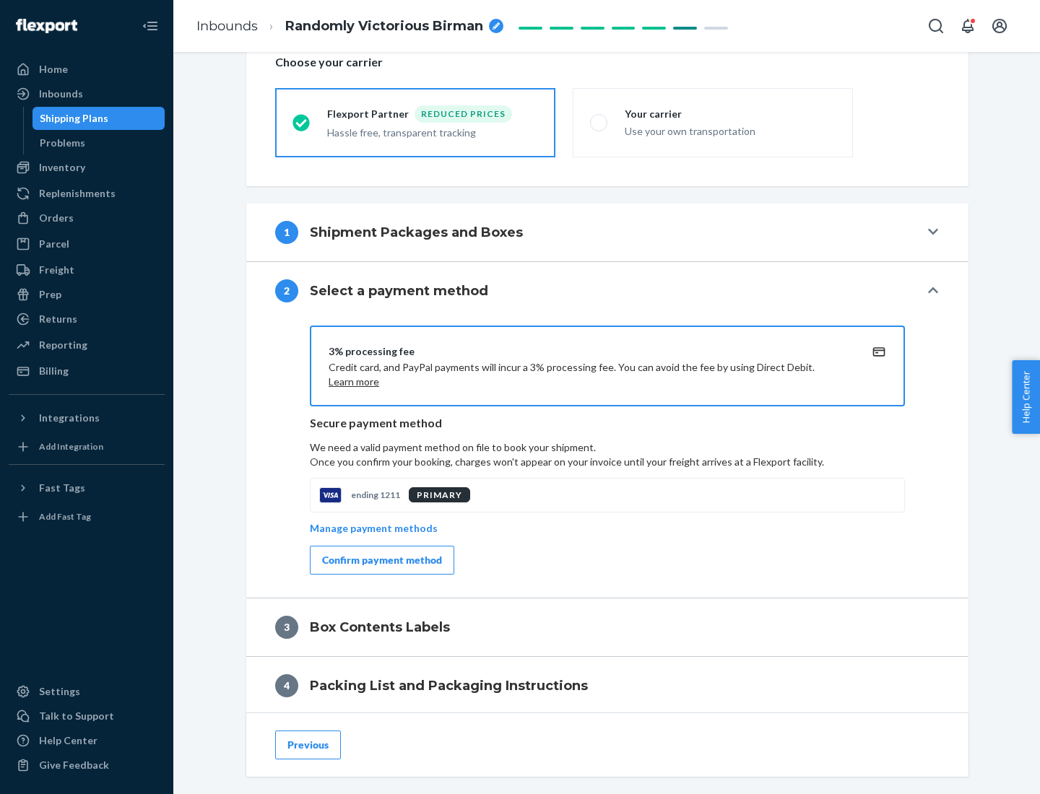
scroll to position [518, 0]
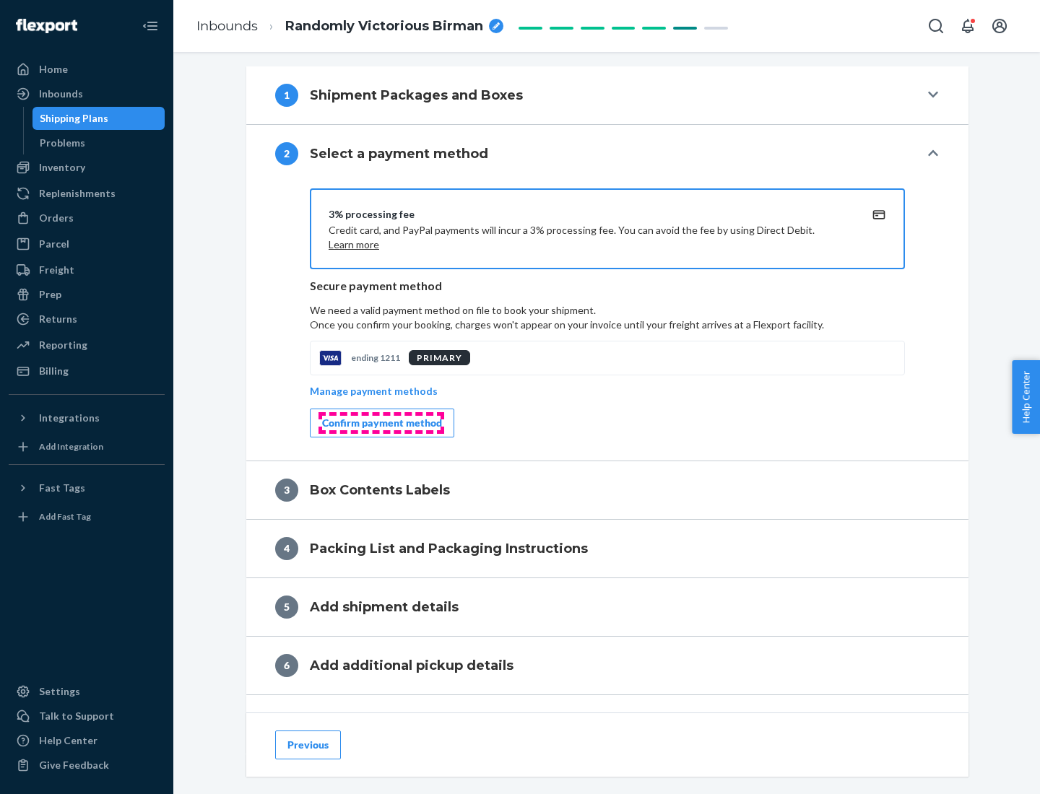
click at [381, 423] on div "Confirm payment method" at bounding box center [382, 423] width 120 height 14
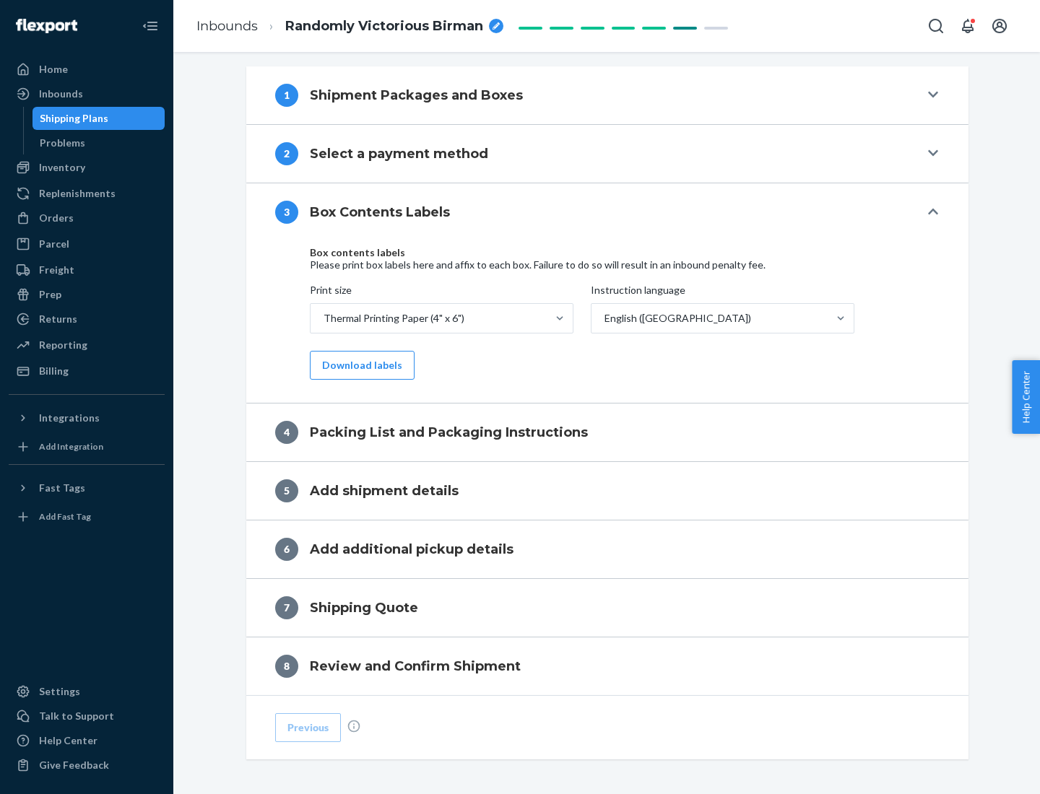
scroll to position [460, 0]
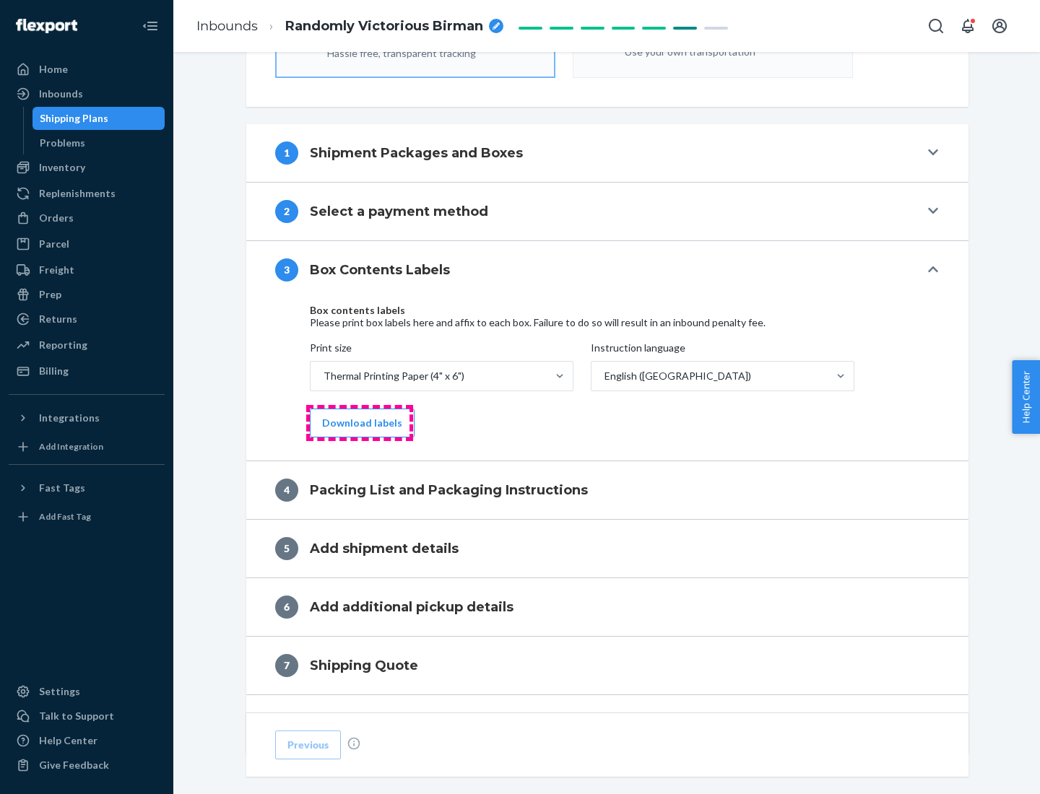
click at [359, 423] on button "Download labels" at bounding box center [362, 423] width 105 height 29
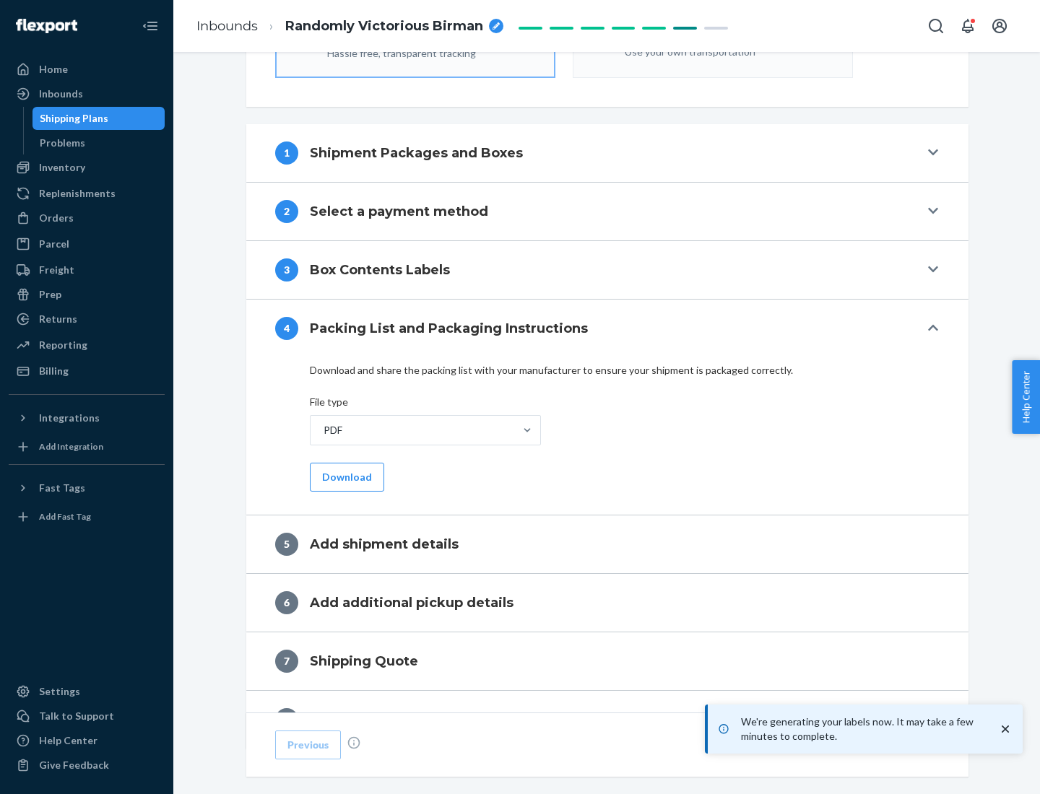
scroll to position [514, 0]
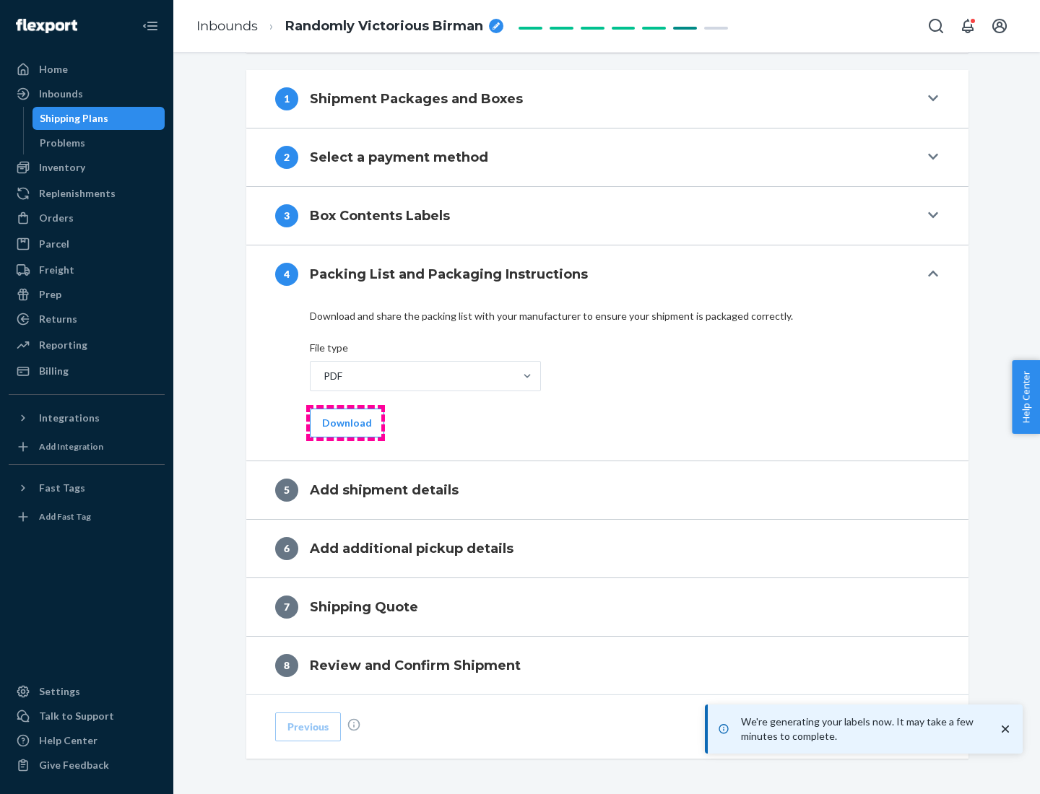
click at [345, 422] on button "Download" at bounding box center [347, 423] width 74 height 29
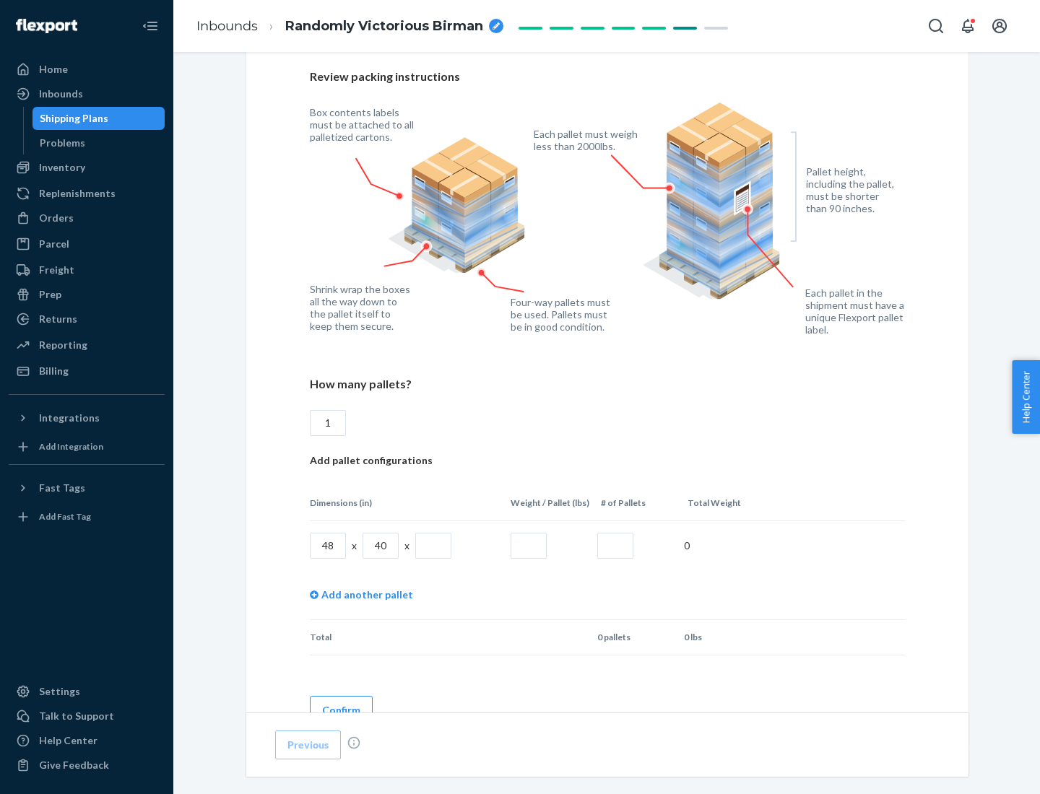
scroll to position [1049, 0]
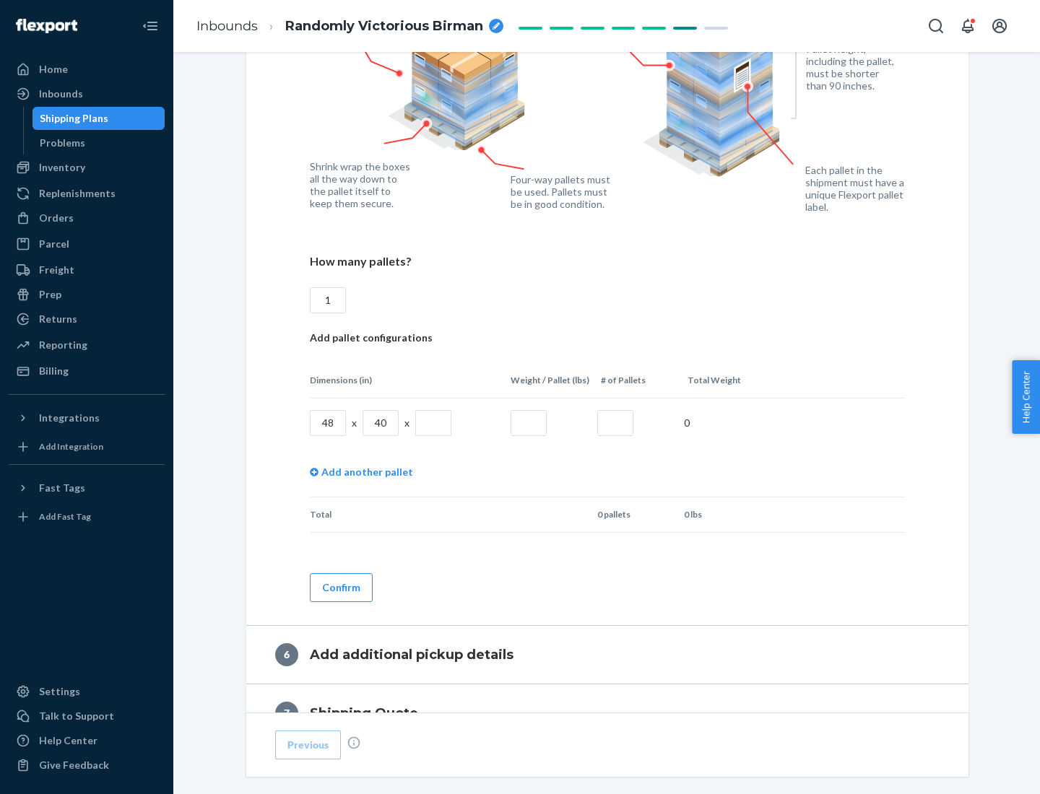
type input "1"
type input "40"
type input "200"
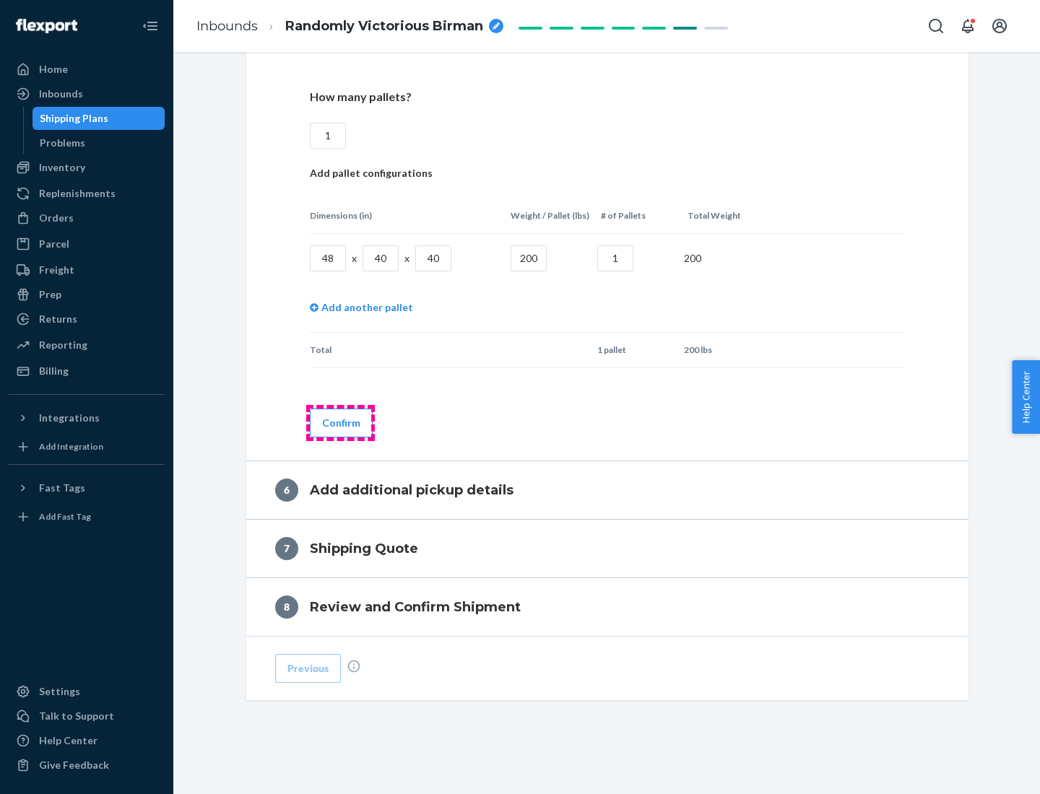
type input "1"
click at [340, 422] on button "Confirm" at bounding box center [341, 423] width 63 height 29
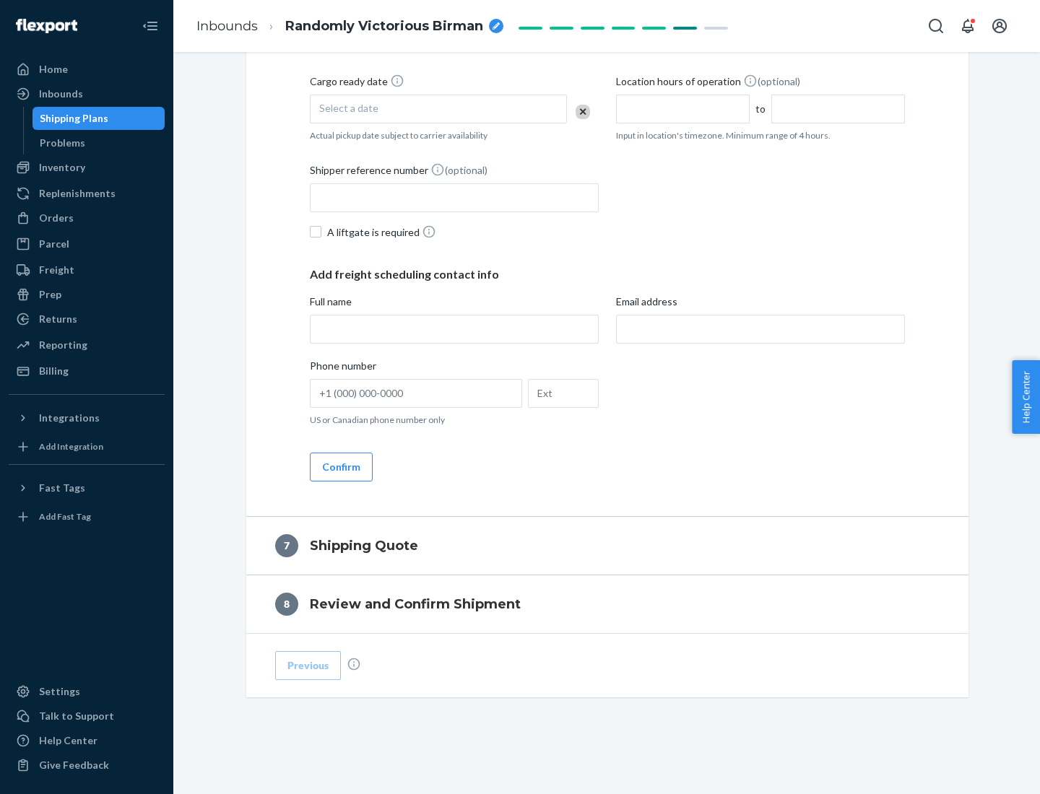
scroll to position [552, 0]
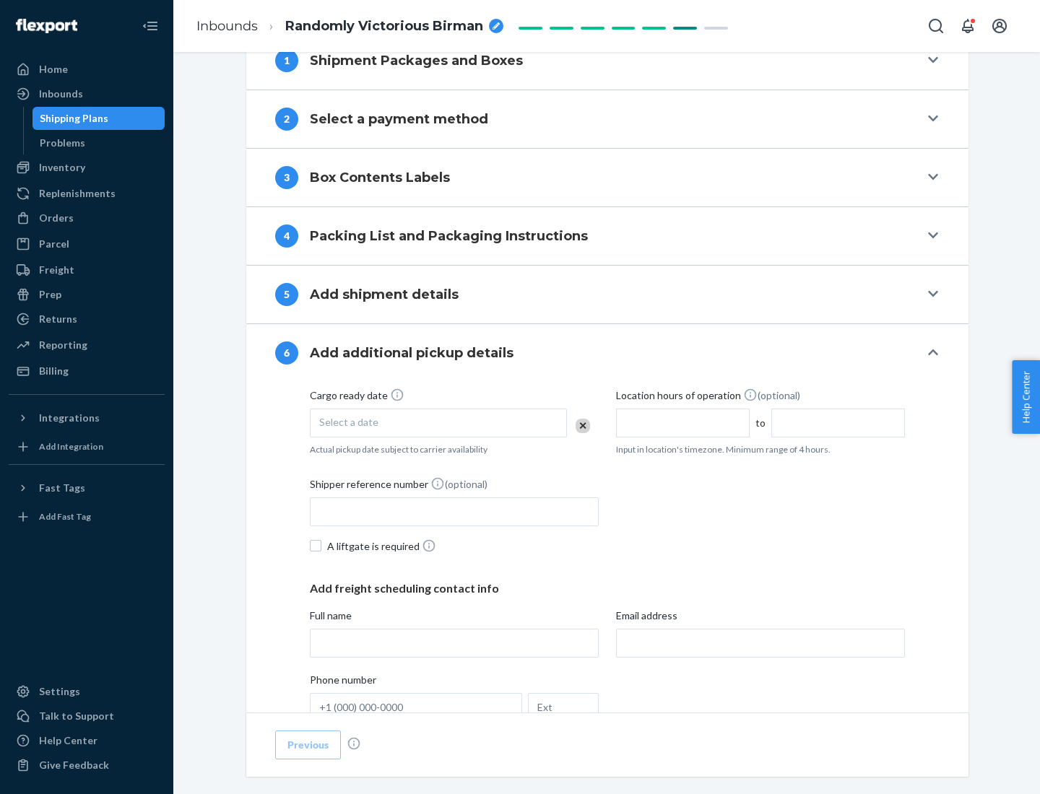
click at [438, 422] on div "Select a date" at bounding box center [438, 423] width 257 height 29
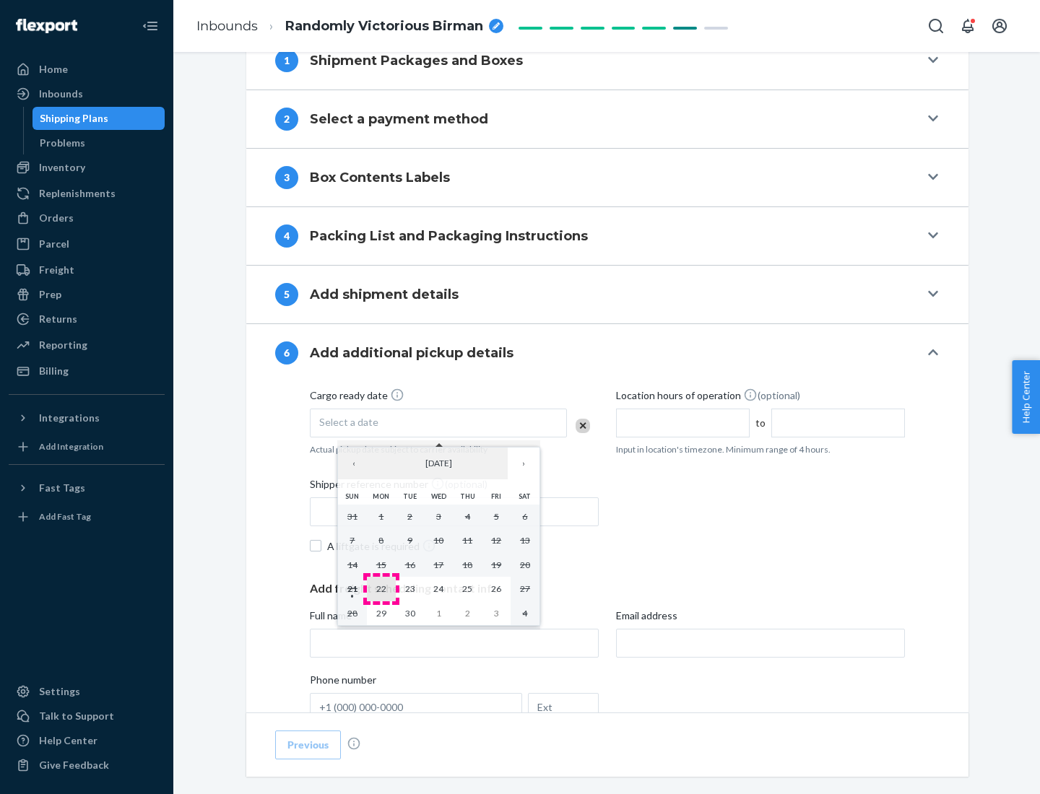
click at [381, 588] on abbr "22" at bounding box center [381, 588] width 10 height 11
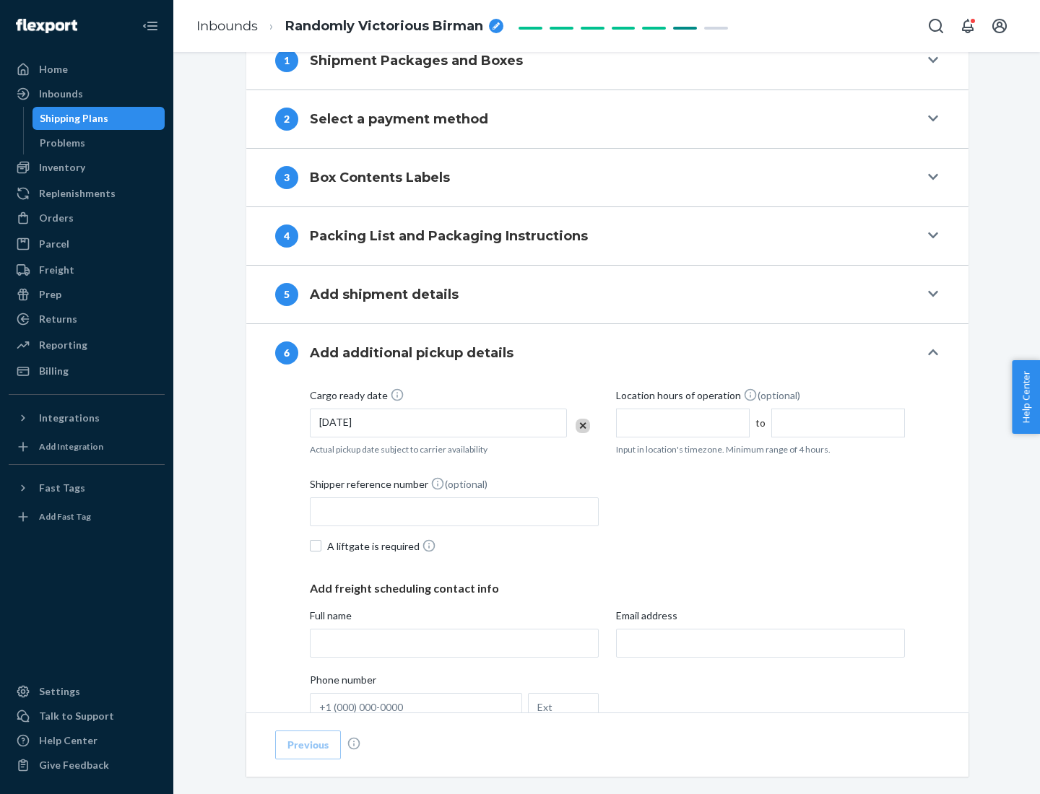
scroll to position [773, 0]
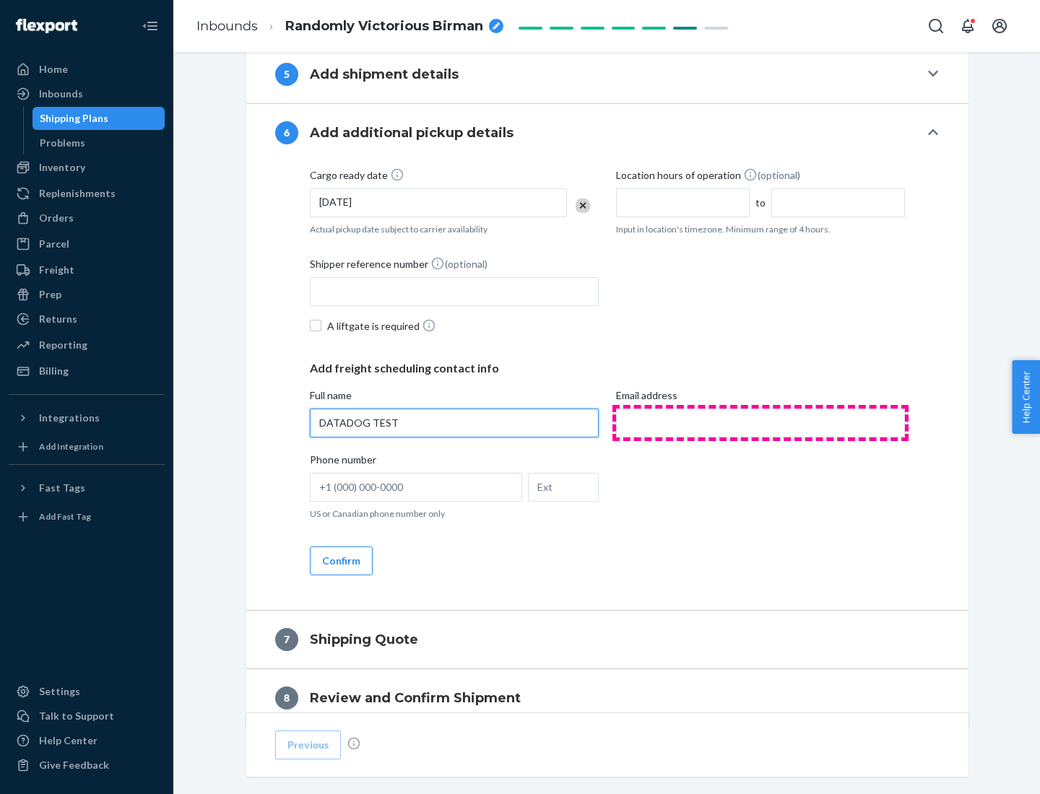
type input "DATADOG TEST"
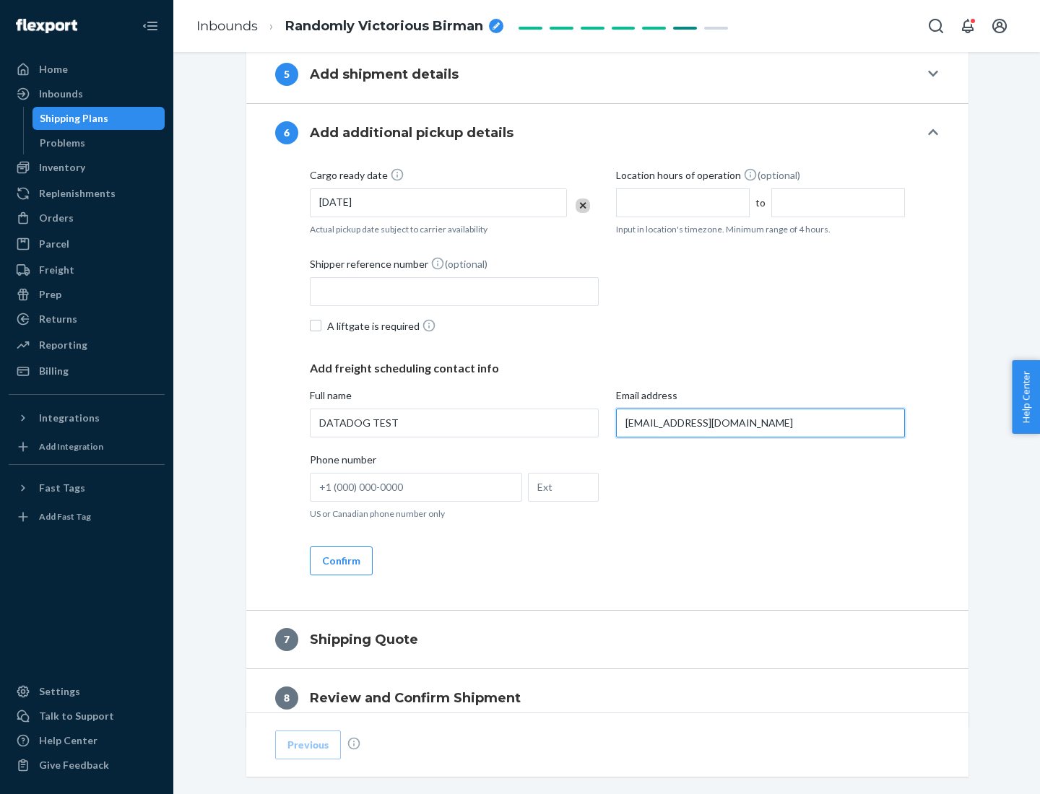
scroll to position [837, 0]
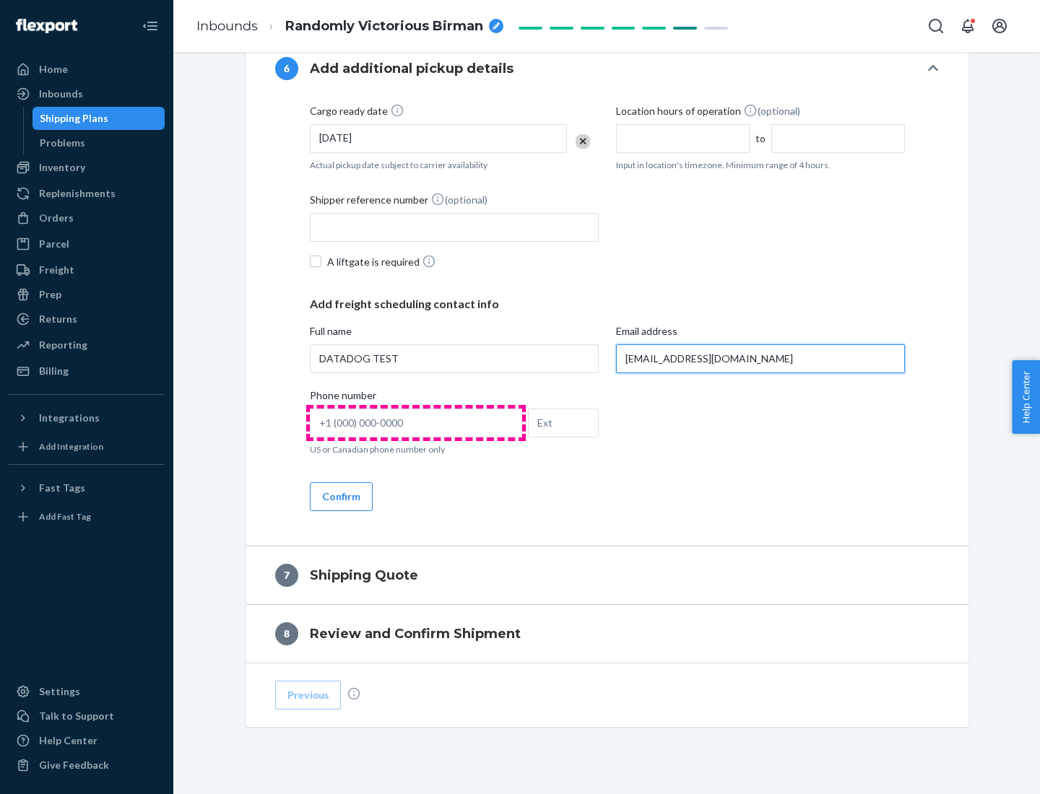
type input "[EMAIL_ADDRESS][DOMAIN_NAME]"
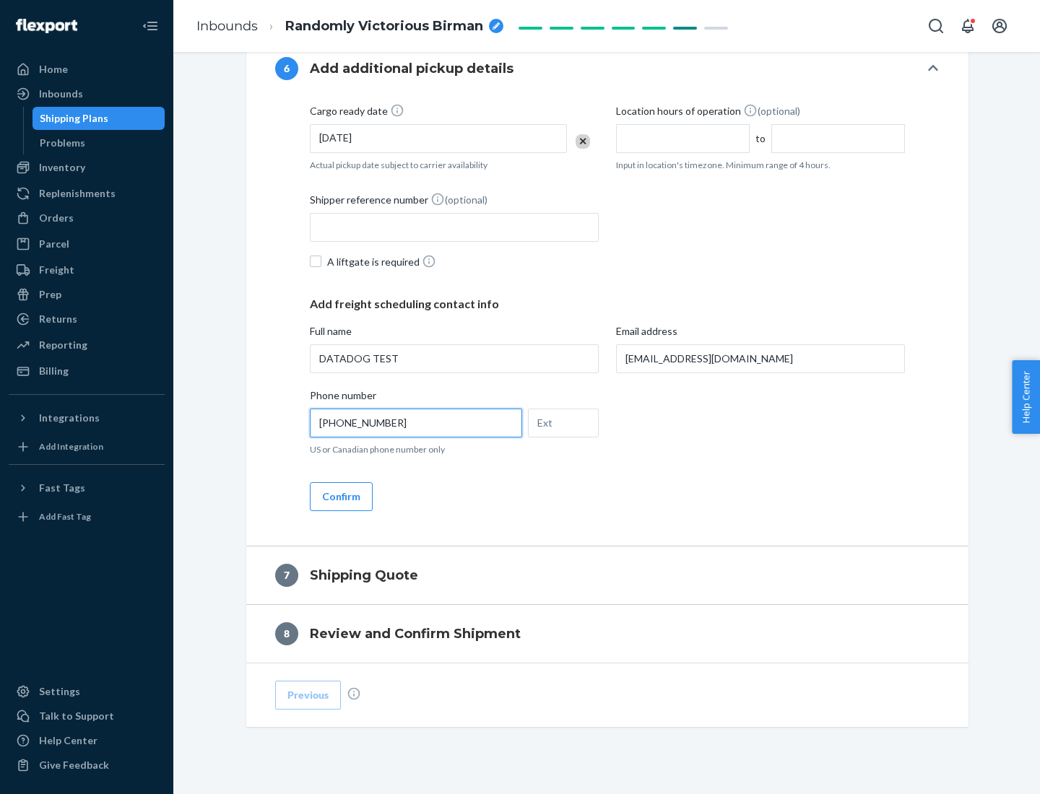
scroll to position [866, 0]
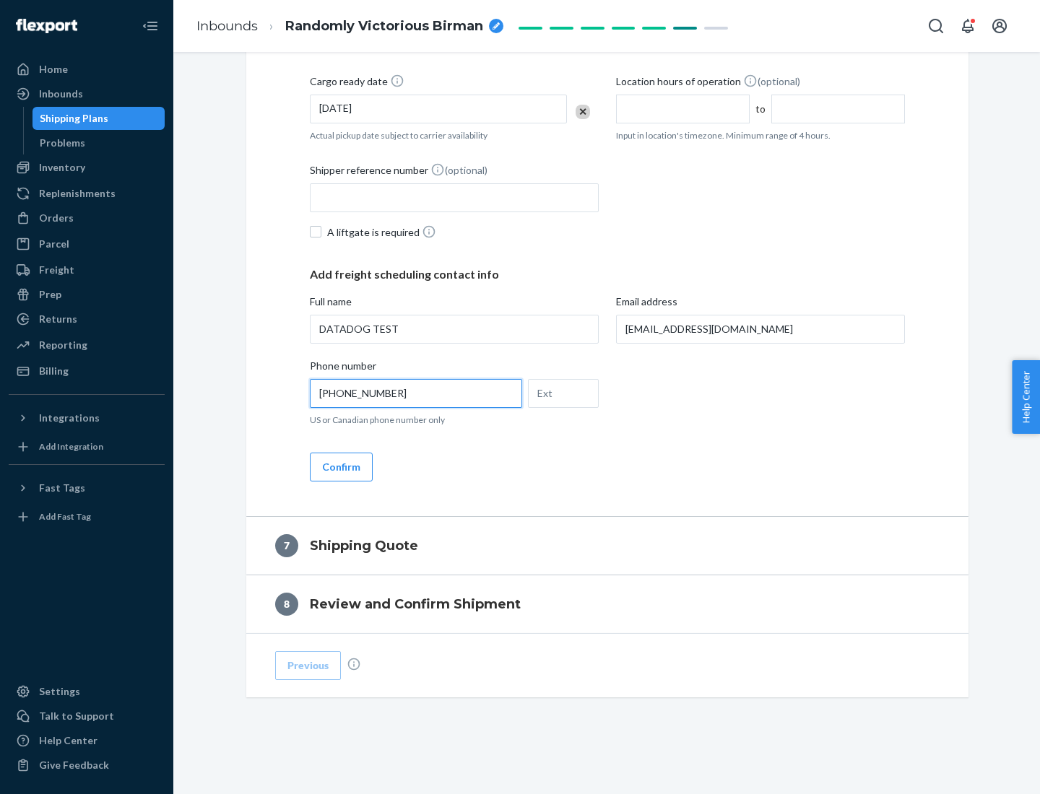
type input "[PHONE_NUMBER]"
click at [340, 466] on button "Confirm" at bounding box center [341, 467] width 63 height 29
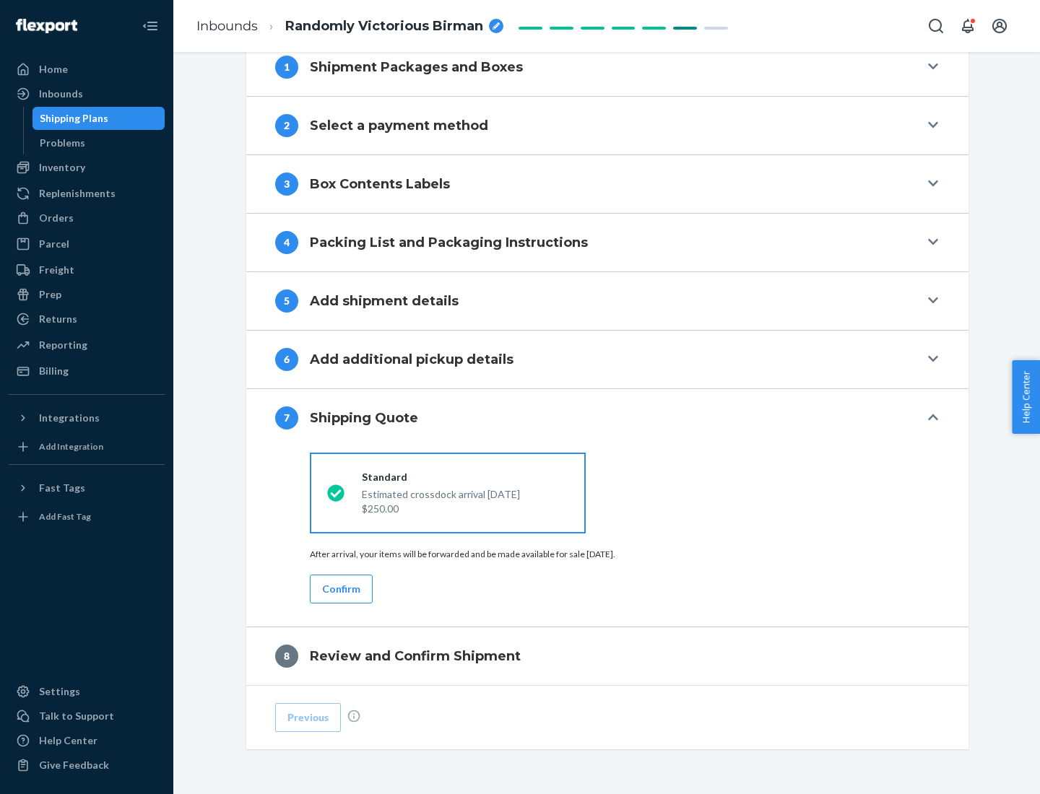
scroll to position [598, 0]
